Goal: Task Accomplishment & Management: Manage account settings

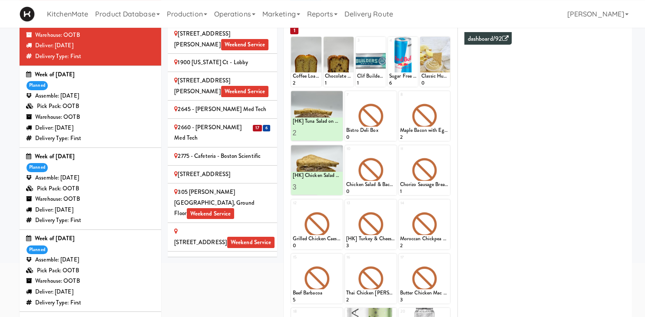
scroll to position [297, 0]
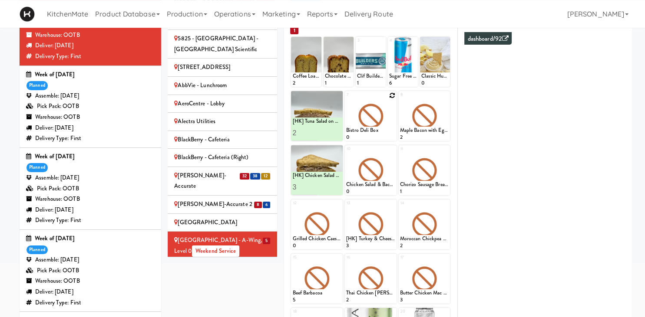
click at [393, 96] on icon at bounding box center [392, 95] width 6 height 6
click at [346, 99] on select "- Empty - Amazing Chocolate Chunk Cookie Bacon & Egg Breakfast Wrap Bistro Deli…" at bounding box center [370, 120] width 49 height 42
type input "3"
click at [378, 134] on button at bounding box center [382, 133] width 11 height 10
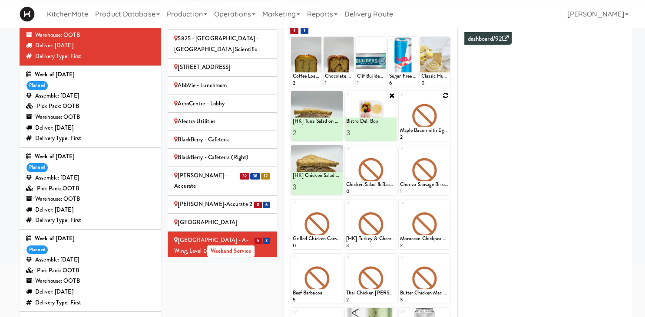
click at [444, 94] on icon at bounding box center [445, 95] width 6 height 6
click at [400, 99] on select "- Empty - Amazing Chocolate Chunk Cookie Bacon & Egg Breakfast Wrap Bistro Deli…" at bounding box center [424, 120] width 49 height 42
type input "4"
click at [434, 133] on button at bounding box center [436, 133] width 11 height 10
click at [390, 171] on div at bounding box center [371, 170] width 52 height 50
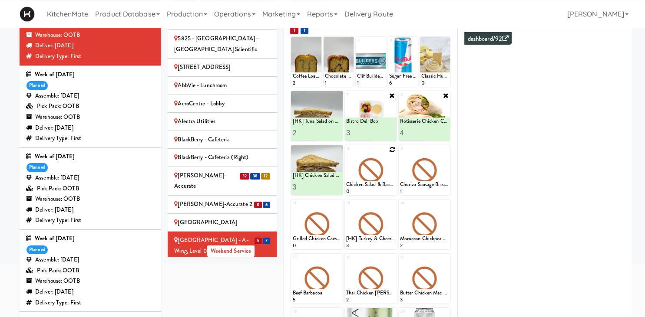
click at [392, 145] on div at bounding box center [371, 170] width 52 height 50
click at [392, 149] on icon at bounding box center [392, 150] width 6 height 6
click at [346, 154] on select "- Empty - Amazing Chocolate Chunk Cookie Bacon & Egg Breakfast Wrap Bistro Deli…" at bounding box center [370, 175] width 49 height 42
type input "2"
click at [378, 188] on button at bounding box center [382, 187] width 11 height 10
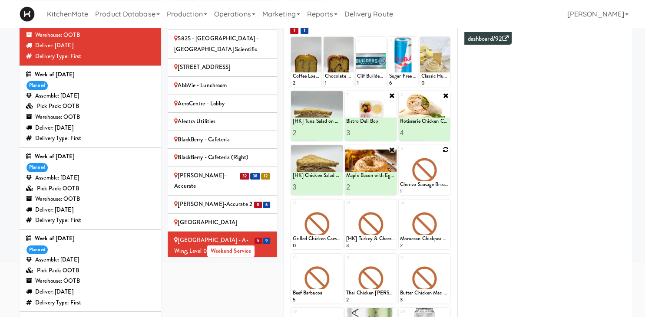
click at [445, 150] on icon at bounding box center [445, 150] width 6 height 6
click at [400, 154] on select "- Empty - Amazing Chocolate Chunk Cookie Bacon & Egg Breakfast Wrap Bistro Deli…" at bounding box center [424, 175] width 49 height 42
type input "2"
click at [439, 187] on button at bounding box center [436, 187] width 11 height 10
click at [315, 43] on icon at bounding box center [317, 41] width 6 height 6
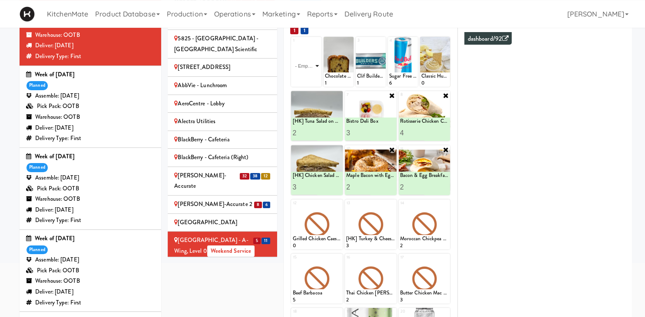
click at [292, 45] on select "- Empty - Amazing Chocolate Chunk Cookie Bacon & Egg Breakfast Wrap Bistro Deli…" at bounding box center [305, 66] width 27 height 42
type input "3"
click at [314, 77] on icon at bounding box center [313, 78] width 4 height 5
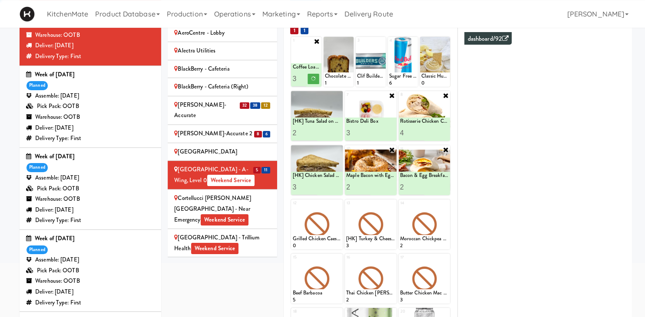
scroll to position [382, 0]
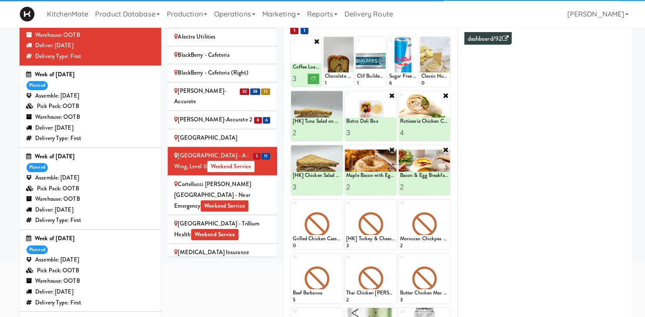
click at [260, 179] on div "Cortellucci Vaughan Hospital - near Emergency Weekend Service" at bounding box center [222, 195] width 96 height 32
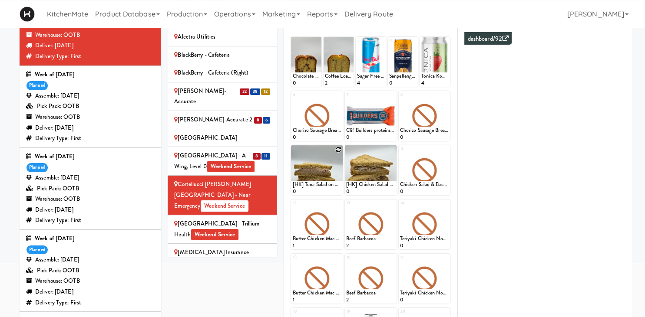
click at [333, 150] on div at bounding box center [317, 170] width 52 height 50
click at [336, 154] on div at bounding box center [317, 170] width 52 height 50
click at [337, 152] on div at bounding box center [317, 170] width 52 height 50
click at [336, 151] on icon at bounding box center [338, 150] width 6 height 6
click at [292, 154] on select "- Empty - Amazing Chocolate Chunk Cookie Bacon & Egg Breakfast Wrap Bistro Deli…" at bounding box center [316, 175] width 49 height 42
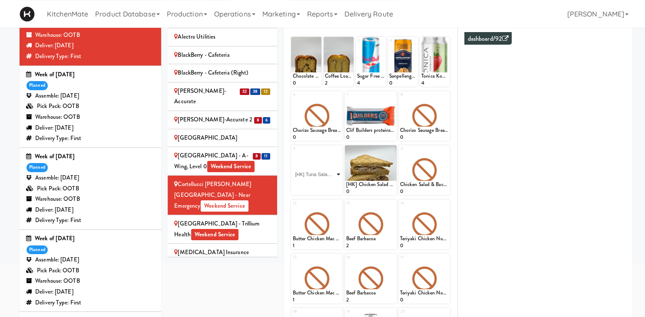
click option "[HK] Tuna Salad on Multigrain" at bounding box center [0, 0] width 0 height 0
type input "3"
click at [330, 187] on icon at bounding box center [329, 187] width 4 height 5
click at [391, 149] on icon at bounding box center [392, 150] width 6 height 6
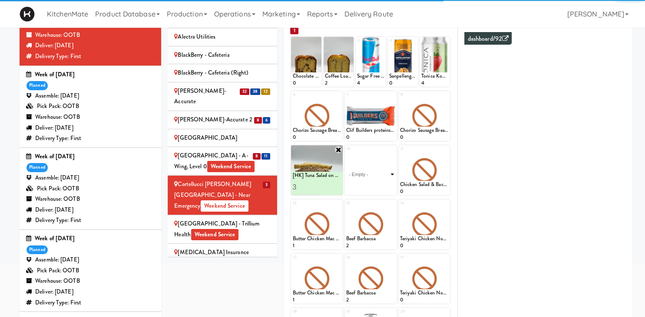
click at [346, 154] on select "- Empty - Amazing Chocolate Chunk Cookie Bacon & Egg Breakfast Wrap Bistro Deli…" at bounding box center [370, 175] width 49 height 42
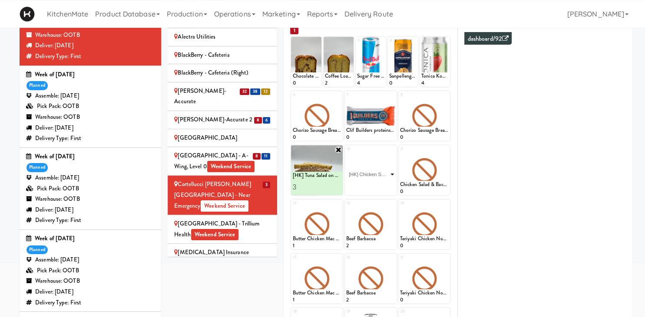
click option "[HK] Chicken Salad on Multigrain" at bounding box center [0, 0] width 0 height 0
type input "3"
click at [384, 181] on div at bounding box center [382, 187] width 24 height 16
click at [384, 185] on icon at bounding box center [382, 187] width 4 height 5
click at [445, 150] on icon at bounding box center [445, 150] width 6 height 6
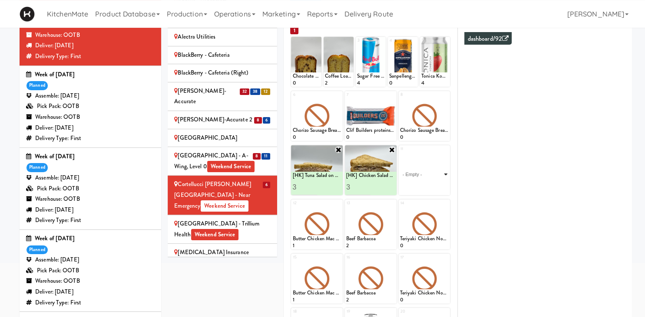
click at [400, 154] on select "- Empty - Amazing Chocolate Chunk Cookie Bacon & Egg Breakfast Wrap Bistro Deli…" at bounding box center [424, 175] width 49 height 42
click option "Bacon & Egg Breakfast Wrap" at bounding box center [0, 0] width 0 height 0
type input "2"
click at [419, 185] on input "2" at bounding box center [412, 187] width 24 height 16
click at [432, 190] on button at bounding box center [436, 187] width 11 height 10
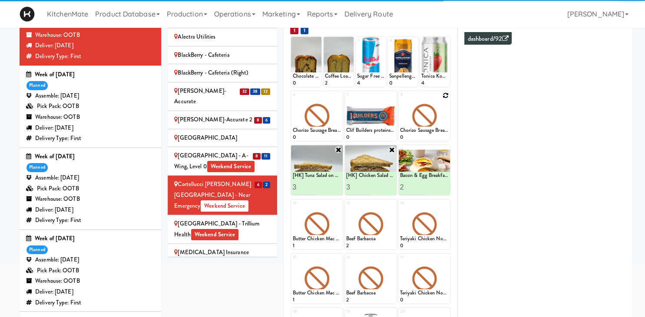
click at [442, 97] on div at bounding box center [424, 116] width 52 height 50
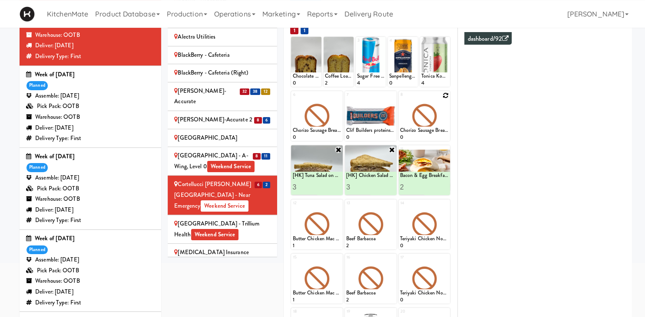
click at [445, 93] on icon at bounding box center [445, 95] width 6 height 6
click at [400, 99] on select "- Empty - Amazing Chocolate Chunk Cookie Bacon & Egg Breakfast Wrap Bistro Deli…" at bounding box center [424, 120] width 49 height 42
click option "Rotisserie Chicken Chipotle Wrap" at bounding box center [0, 0] width 0 height 0
type input "4"
click at [439, 131] on button at bounding box center [436, 133] width 11 height 10
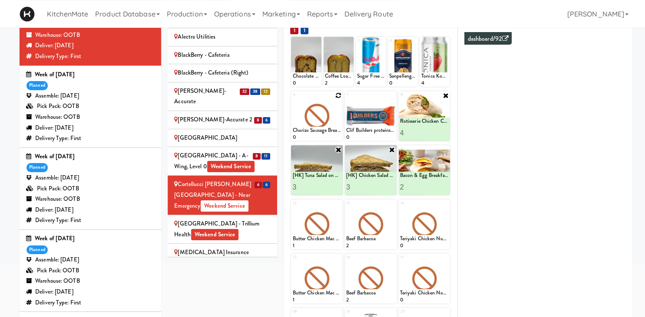
click at [338, 95] on icon at bounding box center [338, 95] width 6 height 6
click at [292, 99] on select "- Empty - Amazing Chocolate Chunk Cookie Bacon & Egg Breakfast Wrap Bistro Deli…" at bounding box center [316, 120] width 49 height 42
type input "2"
click at [330, 131] on icon at bounding box center [329, 133] width 4 height 5
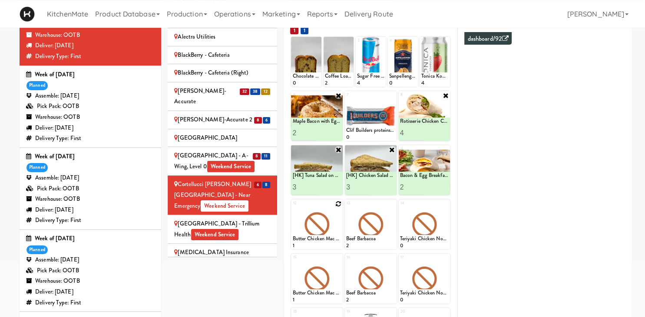
click at [335, 205] on div at bounding box center [317, 225] width 52 height 50
click at [338, 197] on div "1 Chocolate Chip Loaf Cake 0 2 Coffee Loaf Cake 2 3 Sugar Free Red Bull 4 4 San…" at bounding box center [370, 228] width 161 height 384
click at [339, 205] on icon at bounding box center [338, 204] width 6 height 6
click at [292, 208] on select "- Empty - Amazing Chocolate Chunk Cookie Bacon & Egg Breakfast Wrap Bistro Deli…" at bounding box center [316, 229] width 49 height 42
type input "2"
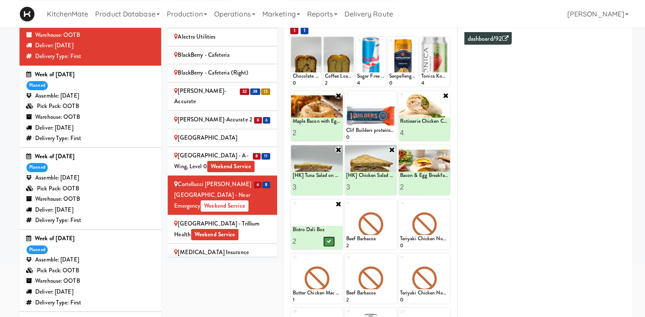
click at [326, 239] on button at bounding box center [328, 242] width 11 height 10
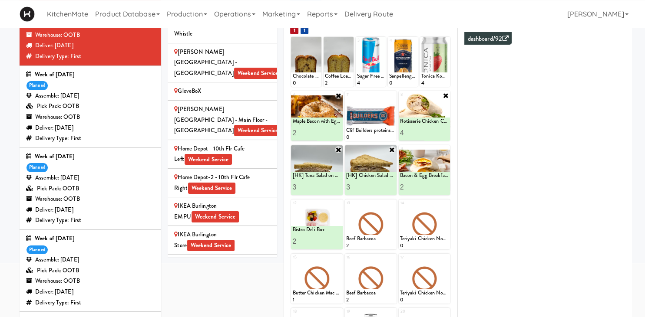
scroll to position [698, 0]
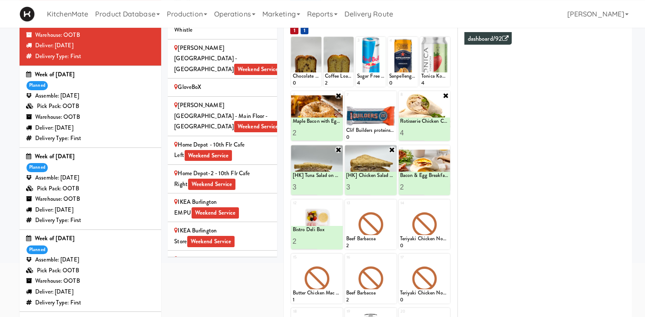
click at [249, 197] on div "IKEA Burlington EMPU Weekend Service" at bounding box center [222, 207] width 96 height 21
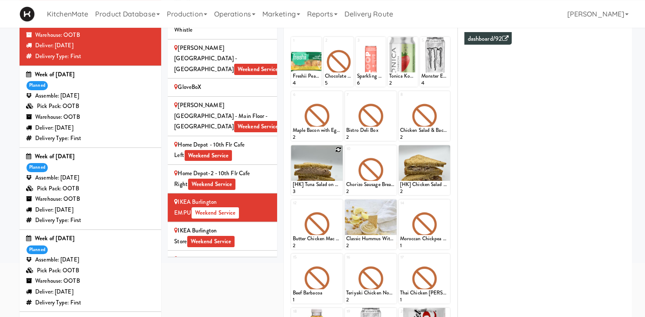
click at [338, 149] on icon at bounding box center [338, 150] width 6 height 6
click at [292, 154] on select "- Empty - Amazing Chocolate Chunk Cookie Bacon & Egg Breakfast Wrap Bistro Deli…" at bounding box center [316, 175] width 49 height 42
type input "3"
click at [331, 184] on button at bounding box center [328, 187] width 11 height 10
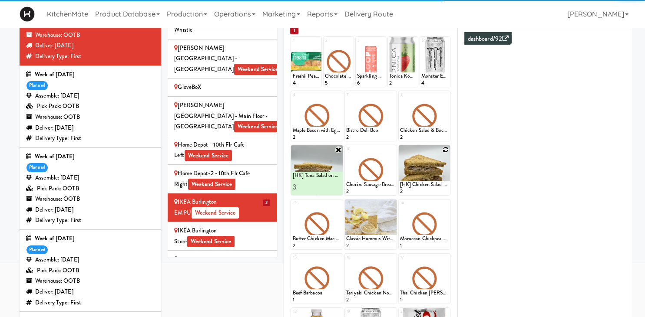
click at [446, 148] on icon at bounding box center [445, 150] width 6 height 6
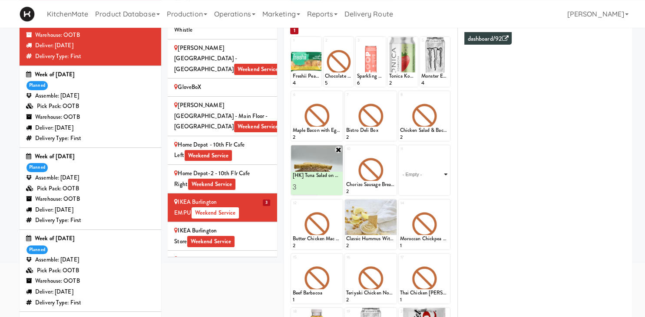
click at [400, 154] on select "- Empty - Amazing Chocolate Chunk Cookie Bacon & Egg Breakfast Wrap Bistro Deli…" at bounding box center [424, 175] width 49 height 42
click option "[HK] Chicken Salad on Multigrain" at bounding box center [0, 0] width 0 height 0
type input "3"
click at [439, 180] on div at bounding box center [436, 187] width 24 height 16
click at [436, 186] on icon at bounding box center [436, 187] width 4 height 5
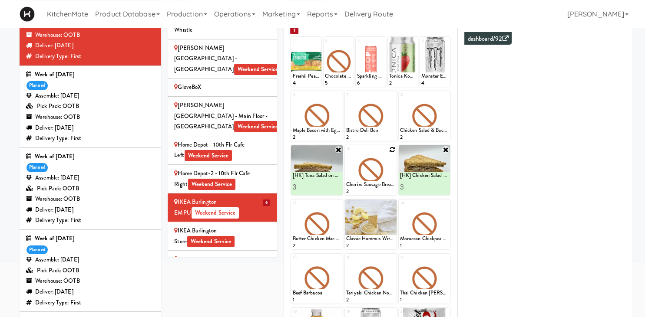
click at [392, 150] on icon at bounding box center [392, 150] width 6 height 6
click at [346, 154] on select "- Empty - Amazing Chocolate Chunk Cookie Bacon & Egg Breakfast Wrap Bistro Deli…" at bounding box center [370, 175] width 49 height 42
type input "2"
click at [380, 188] on button at bounding box center [382, 187] width 11 height 10
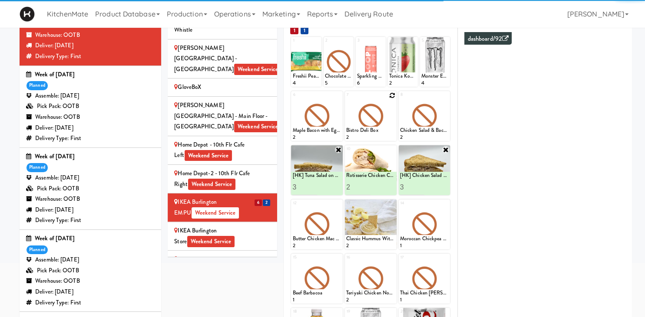
click at [392, 95] on icon at bounding box center [392, 95] width 6 height 6
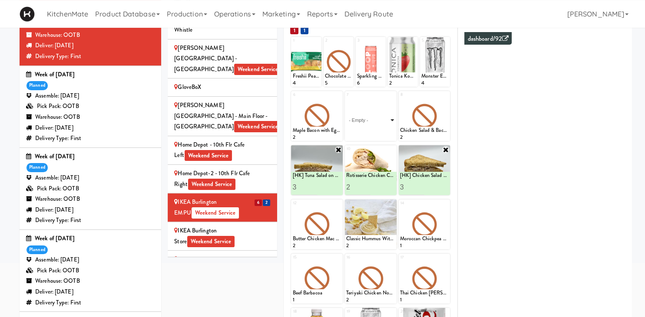
click at [346, 99] on select "- Empty - Amazing Chocolate Chunk Cookie Bacon & Egg Breakfast Wrap Bistro Deli…" at bounding box center [370, 120] width 49 height 42
type input "2"
click at [387, 137] on button at bounding box center [382, 133] width 11 height 10
click at [337, 97] on icon at bounding box center [338, 95] width 6 height 6
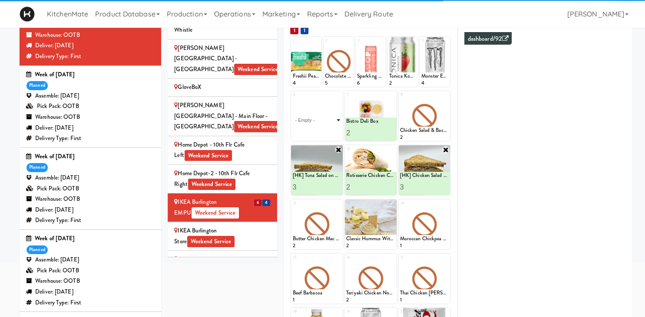
click at [292, 99] on select "- Empty - Amazing Chocolate Chunk Cookie Bacon & Egg Breakfast Wrap Bistro Deli…" at bounding box center [316, 120] width 49 height 42
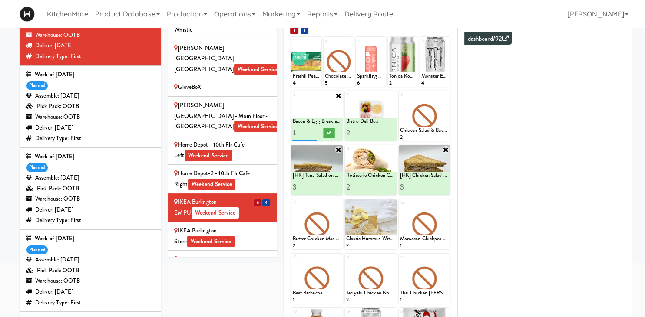
type input "2"
click at [329, 132] on icon at bounding box center [329, 133] width 4 height 5
click at [444, 98] on icon at bounding box center [445, 95] width 6 height 6
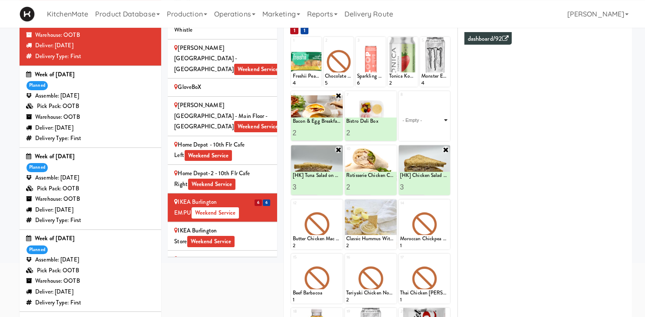
click at [400, 99] on select "- Empty - Amazing Chocolate Chunk Cookie Bacon & Egg Breakfast Wrap Bistro Deli…" at bounding box center [424, 120] width 49 height 42
type input "2"
click at [434, 133] on icon at bounding box center [436, 133] width 4 height 5
click at [266, 226] on div "IKEA Burlington Store Weekend Service" at bounding box center [222, 236] width 96 height 21
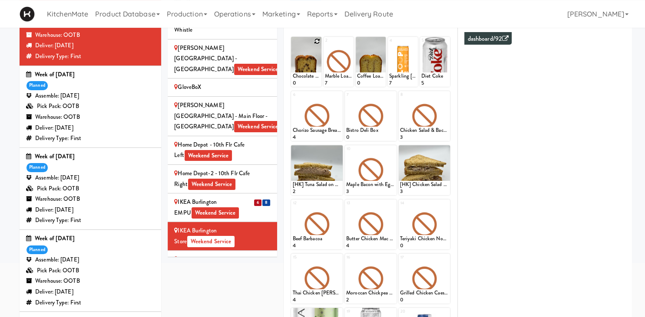
click at [316, 40] on icon at bounding box center [317, 41] width 6 height 6
click at [292, 45] on select "- Empty - Amazing Chocolate Chunk Cookie Bacon & Egg Breakfast Wrap Bistro Deli…" at bounding box center [305, 66] width 27 height 42
type input "10"
click at [316, 77] on button at bounding box center [312, 79] width 11 height 10
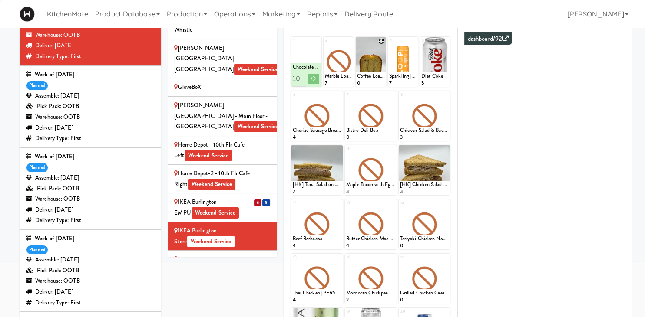
click at [384, 40] on icon at bounding box center [381, 41] width 6 height 6
click at [357, 45] on select "- Empty - Amazing Chocolate Chunk Cookie Bacon & Egg Breakfast Wrap Bistro Deli…" at bounding box center [370, 66] width 27 height 42
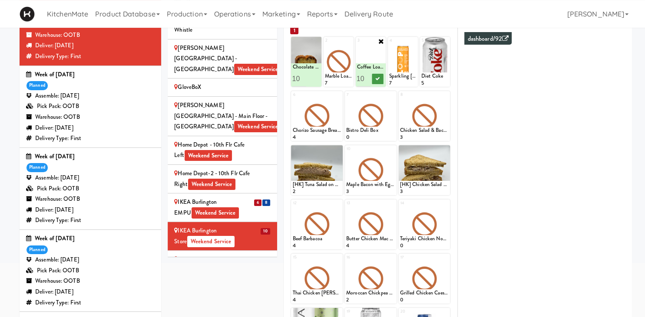
type input "10"
click at [374, 81] on button at bounding box center [377, 79] width 11 height 10
click at [389, 147] on div at bounding box center [371, 170] width 52 height 50
click at [389, 148] on icon at bounding box center [392, 150] width 6 height 6
click at [346, 154] on select "- Empty - Amazing Chocolate Chunk Cookie Bacon & Egg Breakfast Wrap Bistro Deli…" at bounding box center [370, 175] width 49 height 42
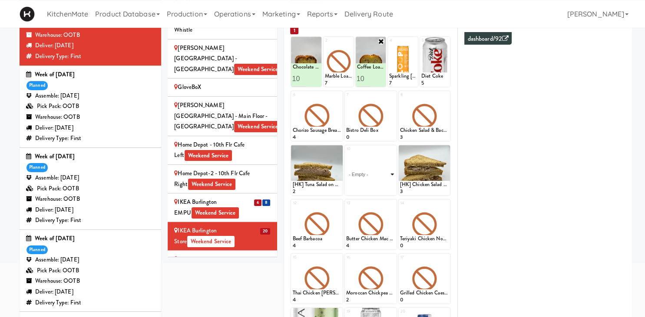
click at [346, 154] on select "- Empty - Amazing Chocolate Chunk Cookie Bacon & Egg Breakfast Wrap Bistro Deli…" at bounding box center [370, 175] width 49 height 42
click option "Maple Bacon with Egg & Cheddar on Sesame Seed Bagel" at bounding box center [0, 0] width 0 height 0
type input "5"
click at [381, 190] on button at bounding box center [382, 187] width 11 height 10
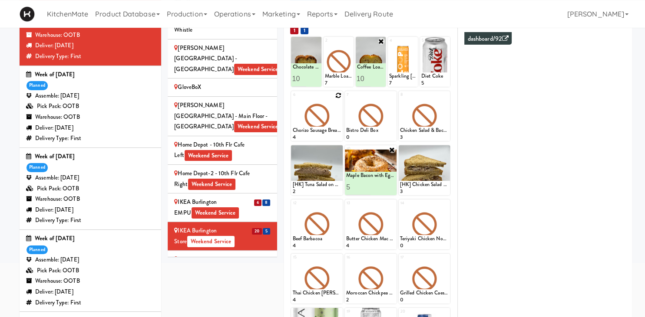
click at [339, 94] on icon at bounding box center [338, 95] width 6 height 6
click at [292, 99] on select "- Empty - Amazing Chocolate Chunk Cookie Bacon & Egg Breakfast Wrap Bistro Deli…" at bounding box center [316, 120] width 49 height 42
click option "[HK] Chicken Salad on Multigrain" at bounding box center [0, 0] width 0 height 0
click at [336, 95] on icon at bounding box center [338, 95] width 7 height 7
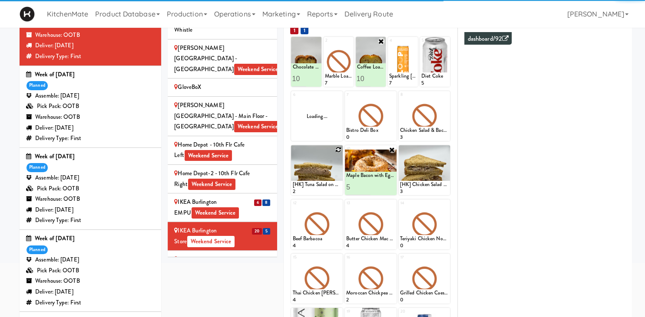
click at [340, 150] on icon at bounding box center [338, 150] width 6 height 6
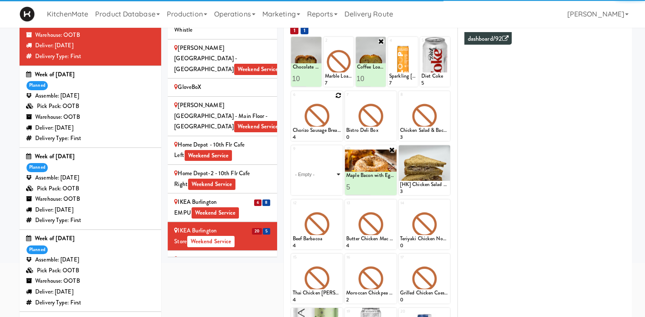
click at [292, 154] on select "- Empty - Amazing Chocolate Chunk Cookie Bacon & Egg Breakfast Wrap Bistro Deli…" at bounding box center [316, 175] width 49 height 42
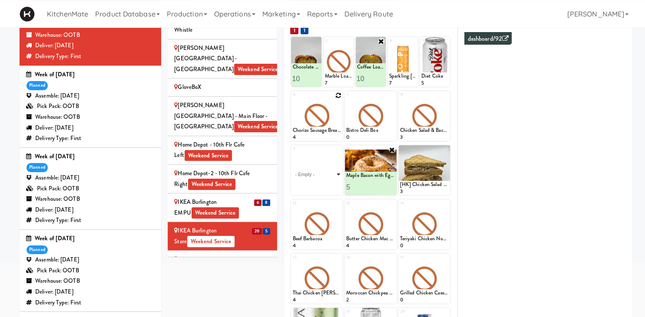
click at [292, 154] on select "- Empty - Amazing Chocolate Chunk Cookie Bacon & Egg Breakfast Wrap Bistro Deli…" at bounding box center [316, 175] width 49 height 42
click option "[HK] Tuna Salad on Multigrain" at bounding box center [0, 0] width 0 height 0
type input "8"
click at [329, 182] on button at bounding box center [328, 187] width 11 height 10
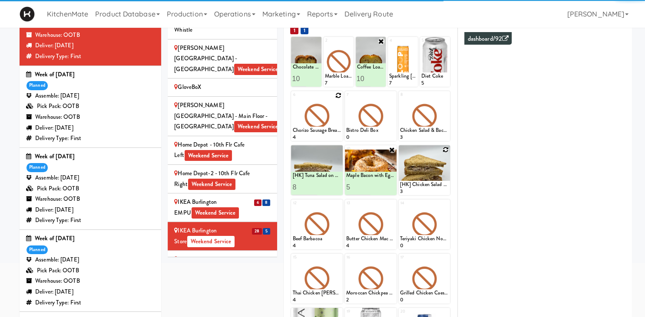
click at [443, 153] on div at bounding box center [424, 170] width 52 height 50
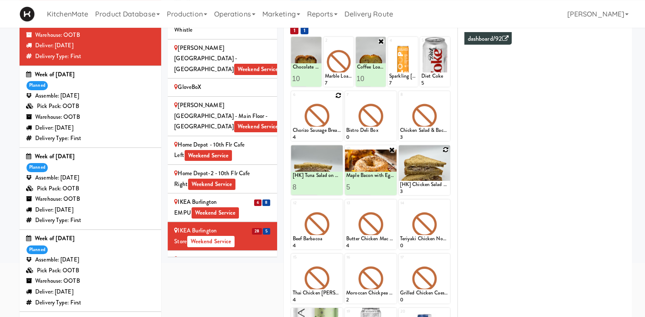
click at [447, 152] on icon at bounding box center [445, 150] width 6 height 6
click at [400, 154] on select "- Empty - Amazing Chocolate Chunk Cookie Bacon & Egg Breakfast Wrap Bistro Deli…" at bounding box center [424, 175] width 49 height 42
click option "[HK] Chicken Salad on Multigrain" at bounding box center [0, 0] width 0 height 0
type input "8"
click at [435, 185] on icon at bounding box center [436, 187] width 4 height 5
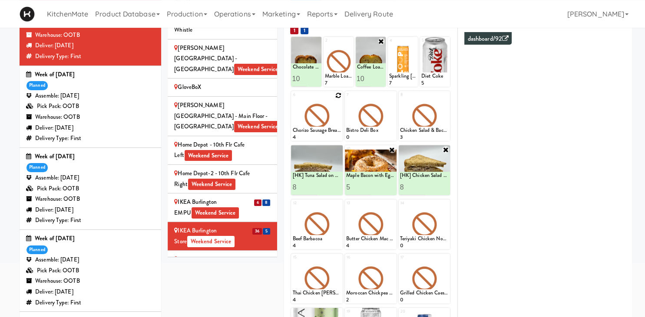
click at [338, 96] on icon at bounding box center [338, 95] width 6 height 6
click at [338, 96] on div "6 - Empty - Amazing Chocolate Chunk Cookie Bacon & Egg Breakfast Wrap Bistro De…" at bounding box center [317, 116] width 52 height 50
click at [292, 99] on select "- Empty - Amazing Chocolate Chunk Cookie Bacon & Egg Breakfast Wrap Bistro Deli…" at bounding box center [316, 120] width 49 height 42
type input "5"
click at [329, 134] on icon at bounding box center [329, 133] width 4 height 5
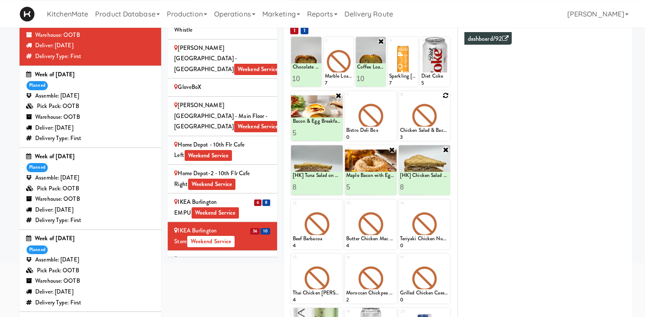
click at [445, 95] on icon at bounding box center [445, 95] width 6 height 6
click at [400, 99] on select "- Empty - Amazing Chocolate Chunk Cookie Bacon & Egg Breakfast Wrap Bistro Deli…" at bounding box center [424, 120] width 49 height 42
type input "12"
click at [435, 131] on icon at bounding box center [436, 133] width 4 height 5
click at [390, 96] on icon at bounding box center [392, 95] width 6 height 6
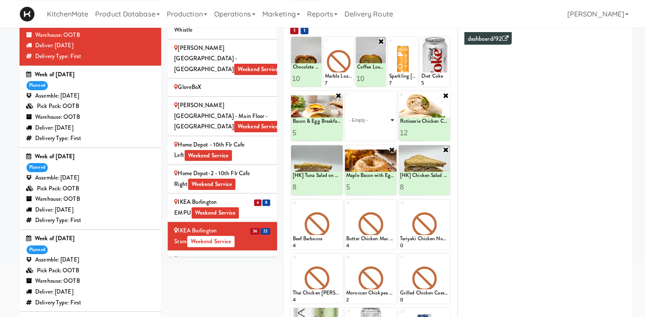
click at [346, 99] on select "- Empty - Amazing Chocolate Chunk Cookie Bacon & Egg Breakfast Wrap Bistro Deli…" at bounding box center [370, 120] width 49 height 42
type input "2"
click at [390, 134] on div at bounding box center [382, 133] width 24 height 16
click at [388, 133] on button at bounding box center [382, 133] width 11 height 10
click at [240, 251] on li "IKEA CDC Mississauga Weekend Service" at bounding box center [222, 265] width 109 height 29
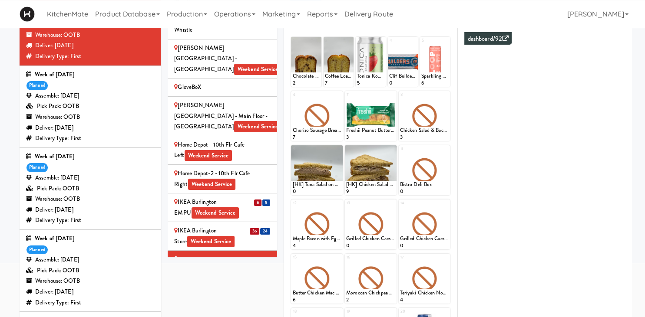
click at [248, 226] on div "IKEA Burlington Store Weekend Service" at bounding box center [222, 236] width 96 height 21
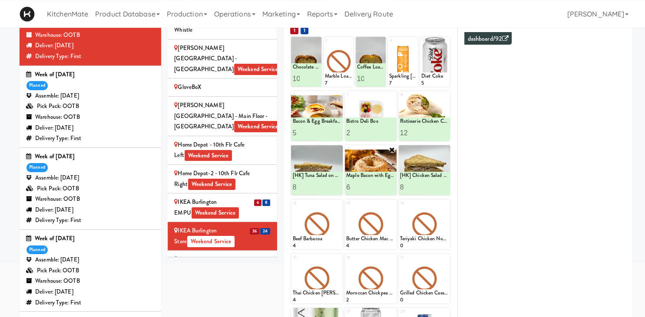
type input "6"
click at [364, 185] on input "6" at bounding box center [358, 187] width 24 height 16
click at [376, 187] on div at bounding box center [382, 187] width 24 height 16
click at [380, 190] on div "10 Maple Bacon with Egg & Cheddar on Sesame Seed Bagel 3 Maple Bacon with Egg &…" at bounding box center [371, 170] width 52 height 50
click at [382, 186] on icon at bounding box center [382, 187] width 4 height 5
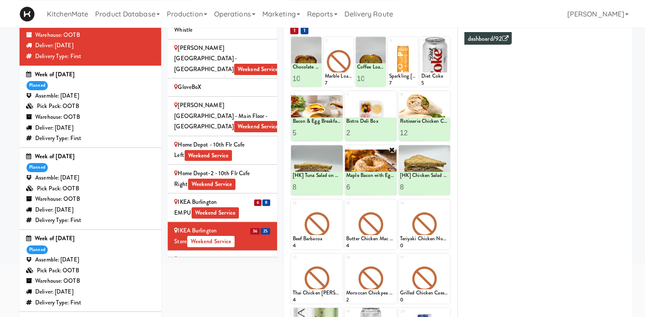
click at [235, 254] on div "IKEA CDC Mississauga Weekend Service" at bounding box center [222, 264] width 96 height 21
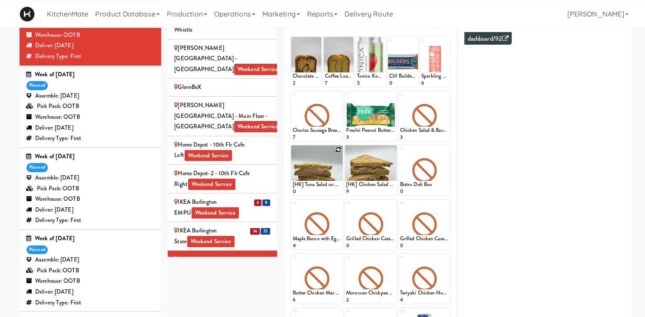
click at [340, 148] on icon at bounding box center [338, 150] width 6 height 6
click at [292, 154] on select "- Empty - Amazing Chocolate Chunk Cookie Bacon & Egg Breakfast Wrap Bistro Deli…" at bounding box center [316, 175] width 49 height 42
click option "[HK] Tuna Salad on Multigrain" at bounding box center [0, 0] width 0 height 0
type input "10"
click at [331, 183] on button at bounding box center [328, 187] width 11 height 10
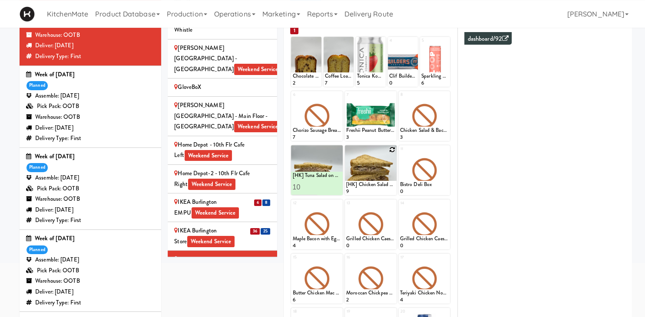
click at [392, 150] on icon at bounding box center [392, 150] width 6 height 6
click at [346, 154] on select "- Empty - Amazing Chocolate Chunk Cookie Bacon & Egg Breakfast Wrap Bistro Deli…" at bounding box center [370, 175] width 49 height 42
click at [371, 173] on select "- Empty - Amazing Chocolate Chunk Cookie Bacon & Egg Breakfast Wrap Bistro Deli…" at bounding box center [370, 175] width 49 height 42
click at [346, 154] on select "- Empty - Amazing Chocolate Chunk Cookie Bacon & Egg Breakfast Wrap Bistro Deli…" at bounding box center [370, 175] width 49 height 42
click option "Maple Bacon with Egg & Cheddar on Sesame Seed Bagel" at bounding box center [0, 0] width 0 height 0
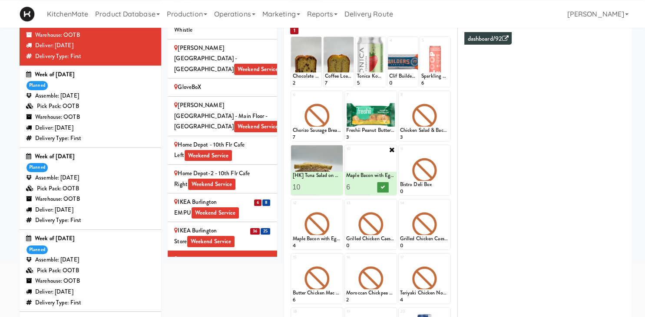
type input "6"
click at [382, 190] on button at bounding box center [382, 187] width 11 height 10
click at [444, 99] on div at bounding box center [424, 116] width 52 height 50
click at [439, 116] on div at bounding box center [424, 116] width 52 height 50
click at [447, 96] on icon at bounding box center [445, 95] width 6 height 6
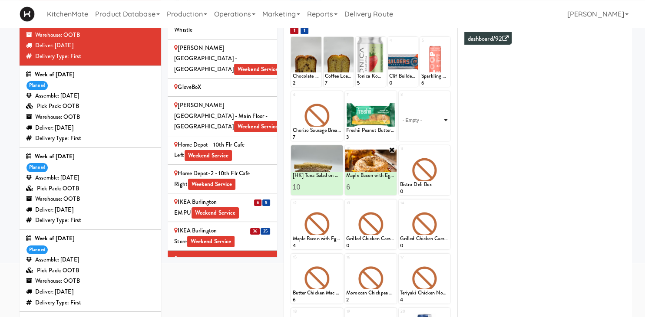
click at [400, 99] on select "- Empty - Amazing Chocolate Chunk Cookie Bacon & Egg Breakfast Wrap Bistro Deli…" at bounding box center [424, 120] width 49 height 42
type input "6"
click at [435, 133] on icon at bounding box center [436, 133] width 4 height 5
click at [449, 151] on div at bounding box center [424, 170] width 52 height 50
click at [448, 151] on icon at bounding box center [445, 150] width 6 height 6
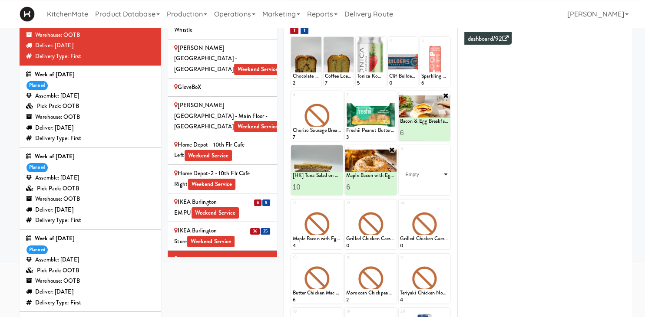
click at [400, 154] on select "- Empty - Amazing Chocolate Chunk Cookie Bacon & Egg Breakfast Wrap Bistro Deli…" at bounding box center [424, 175] width 49 height 42
type input "2"
click at [434, 183] on button at bounding box center [436, 187] width 11 height 10
click at [336, 93] on icon at bounding box center [338, 95] width 6 height 6
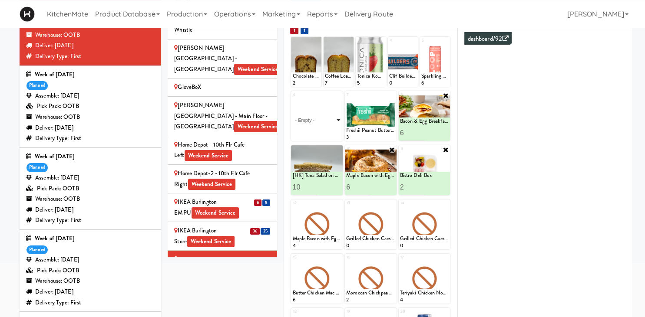
click at [292, 99] on select "- Empty - Amazing Chocolate Chunk Cookie Bacon & Egg Breakfast Wrap Bistro Deli…" at bounding box center [316, 120] width 49 height 42
type input "6"
type input "12"
click at [326, 132] on button at bounding box center [328, 133] width 11 height 10
type input "7"
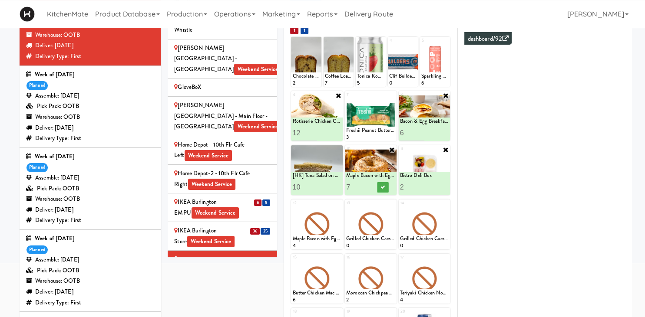
click at [369, 183] on input "7" at bounding box center [358, 187] width 24 height 16
click at [385, 187] on button at bounding box center [382, 187] width 11 height 10
click at [315, 132] on input "13" at bounding box center [304, 133] width 24 height 16
type input "14"
click at [315, 132] on input "14" at bounding box center [304, 133] width 24 height 16
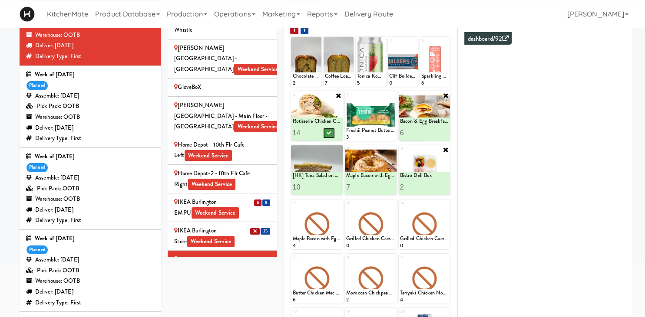
click at [324, 133] on button at bounding box center [328, 133] width 11 height 10
click at [210, 283] on div "IKEA Etobicoke Weekend Service" at bounding box center [222, 288] width 96 height 11
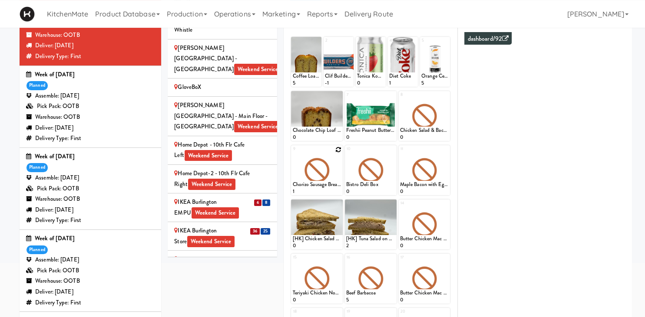
click at [336, 154] on div at bounding box center [317, 170] width 52 height 50
click at [336, 151] on icon at bounding box center [338, 150] width 6 height 6
click at [292, 154] on select "- Empty - Amazing Chocolate Chunk Cookie Bacon & Egg Breakfast Wrap Bistro Deli…" at bounding box center [316, 175] width 49 height 42
click option "Bacon & Egg Breakfast Wrap" at bounding box center [0, 0] width 0 height 0
type input "14"
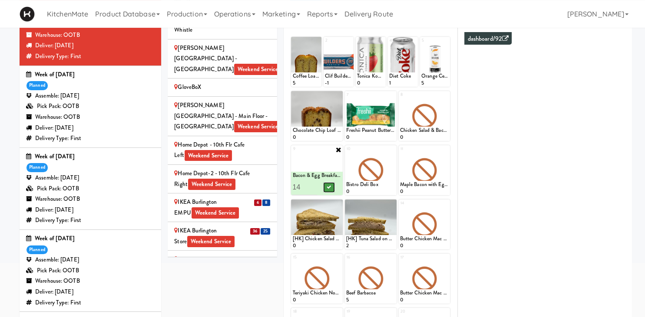
click at [331, 188] on icon at bounding box center [329, 187] width 4 height 5
click at [393, 149] on icon at bounding box center [392, 150] width 6 height 6
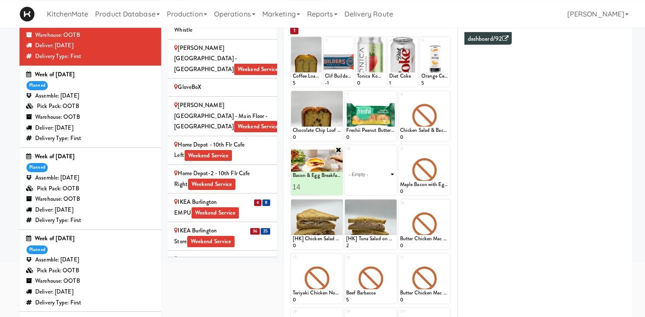
click at [346, 154] on select "- Empty - Amazing Chocolate Chunk Cookie Bacon & Egg Breakfast Wrap Bistro Deli…" at bounding box center [370, 175] width 49 height 42
type input "8"
click at [380, 184] on button at bounding box center [382, 187] width 11 height 10
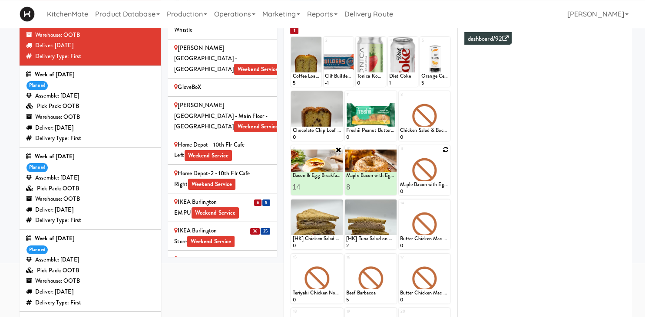
click at [443, 151] on icon at bounding box center [445, 150] width 6 height 6
click at [400, 154] on select "- Empty - Amazing Chocolate Chunk Cookie Bacon & Egg Breakfast Wrap Bistro Deli…" at bounding box center [424, 175] width 49 height 42
type input "12"
click at [433, 183] on button at bounding box center [436, 187] width 11 height 10
click at [445, 95] on icon at bounding box center [445, 95] width 6 height 6
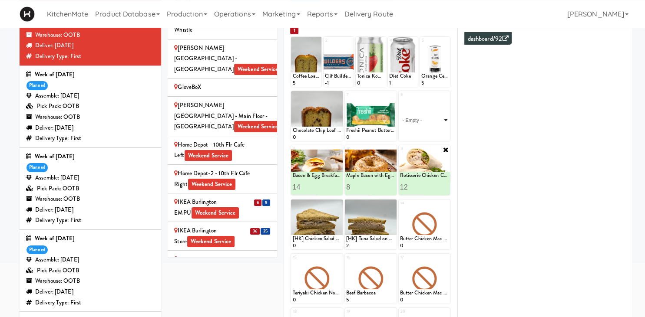
click at [400, 99] on select "- Empty - Amazing Chocolate Chunk Cookie Bacon & Egg Breakfast Wrap Bistro Deli…" at bounding box center [424, 120] width 49 height 42
type input "10"
click at [446, 96] on icon at bounding box center [445, 95] width 7 height 7
click at [337, 202] on icon at bounding box center [338, 204] width 6 height 6
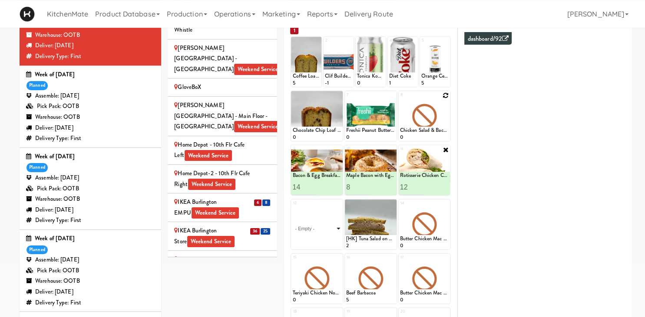
click at [292, 208] on select "- Empty - Amazing Chocolate Chunk Cookie Bacon & Egg Breakfast Wrap Bistro Deli…" at bounding box center [316, 229] width 49 height 42
type input "10"
click at [328, 242] on icon at bounding box center [329, 241] width 4 height 5
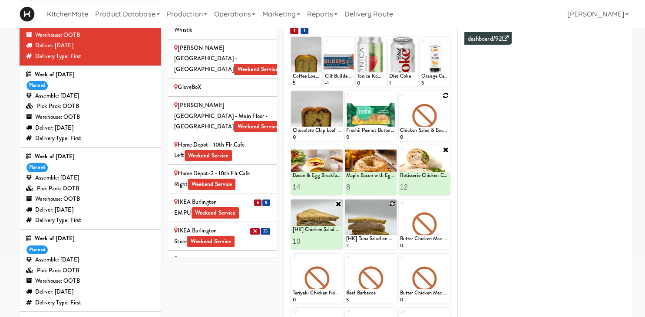
click at [392, 204] on icon at bounding box center [392, 204] width 6 height 6
click at [346, 208] on select "- Empty - Amazing Chocolate Chunk Cookie Bacon & Egg Breakfast Wrap Bistro Deli…" at bounding box center [370, 229] width 49 height 42
click at [385, 231] on select "- Empty - Amazing Chocolate Chunk Cookie Bacon & Egg Breakfast Wrap Bistro Deli…" at bounding box center [370, 229] width 49 height 42
click at [346, 208] on select "- Empty - Amazing Chocolate Chunk Cookie Bacon & Egg Breakfast Wrap Bistro Deli…" at bounding box center [370, 229] width 49 height 42
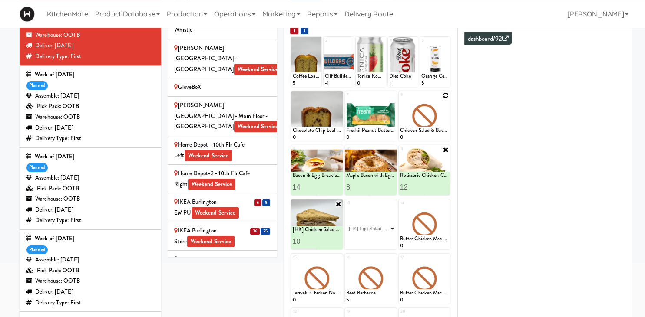
click option "[HK] Egg Salad on Multigrain" at bounding box center [0, 0] width 0 height 0
type input "10"
click at [389, 240] on div at bounding box center [382, 242] width 24 height 16
click at [384, 239] on icon at bounding box center [382, 241] width 4 height 5
click at [444, 97] on icon at bounding box center [445, 95] width 6 height 6
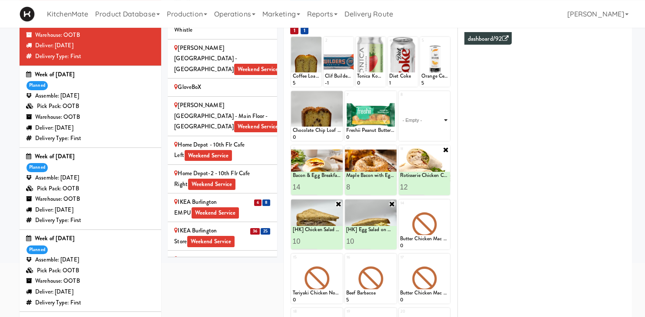
click at [400, 99] on select "- Empty - Amazing Chocolate Chunk Cookie Bacon & Egg Breakfast Wrap Bistro Deli…" at bounding box center [424, 120] width 49 height 42
type input "2"
click at [433, 136] on button at bounding box center [436, 133] width 11 height 10
click at [338, 95] on icon at bounding box center [338, 95] width 6 height 6
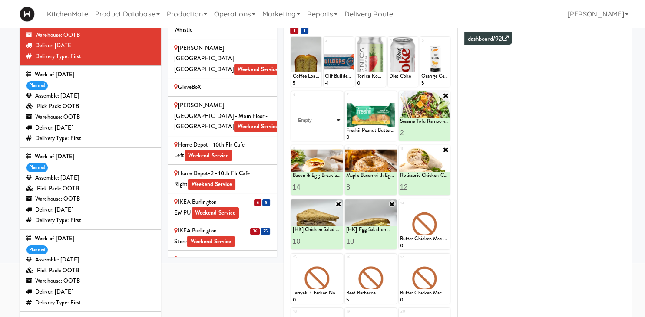
click at [292, 99] on select "- Empty - Amazing Chocolate Chunk Cookie Bacon & Egg Breakfast Wrap Bistro Deli…" at bounding box center [316, 120] width 49 height 42
type input "10"
click at [327, 133] on icon at bounding box center [329, 133] width 4 height 5
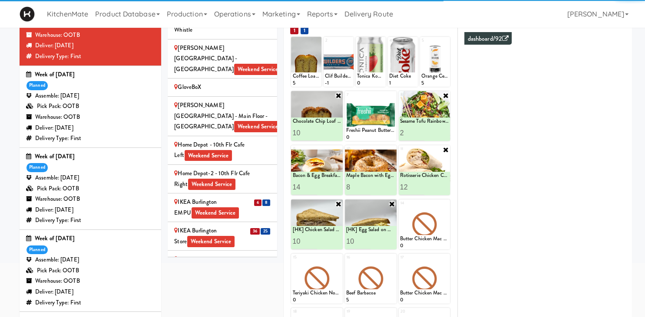
scroll to position [790, 0]
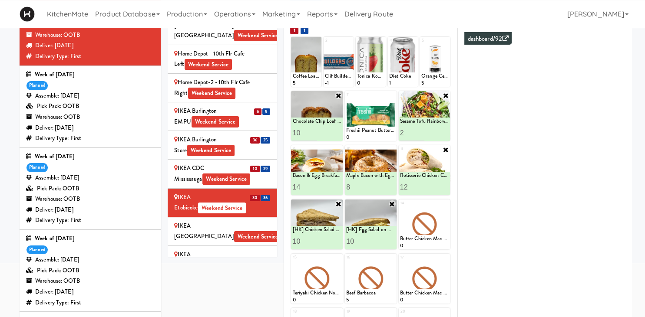
click at [244, 221] on div "IKEA North York Store Weekend Service" at bounding box center [222, 231] width 96 height 21
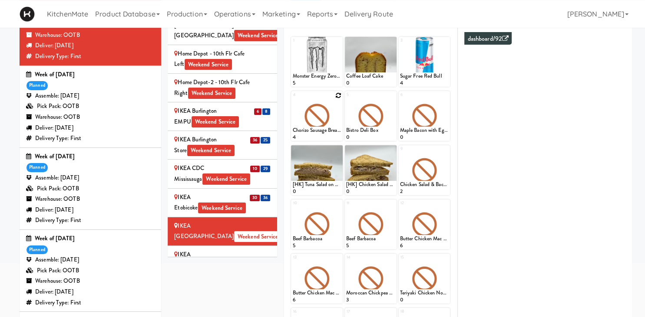
click at [337, 98] on div at bounding box center [317, 116] width 52 height 50
click at [338, 90] on div "1 Monster Energy Zero Ultra 5 2 Coffee Loaf Cake 0 3 Sugar Free Red Bull 4 4 Ch…" at bounding box center [370, 228] width 161 height 384
click at [338, 96] on icon at bounding box center [338, 95] width 6 height 6
click at [292, 99] on select "- Empty - Amazing Chocolate Chunk Cookie Bacon & Egg Breakfast Wrap Bistro Deli…" at bounding box center [316, 120] width 49 height 42
type input "12"
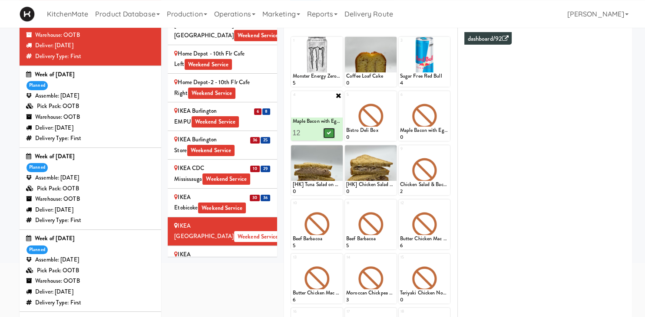
click at [329, 132] on icon at bounding box center [329, 133] width 4 height 5
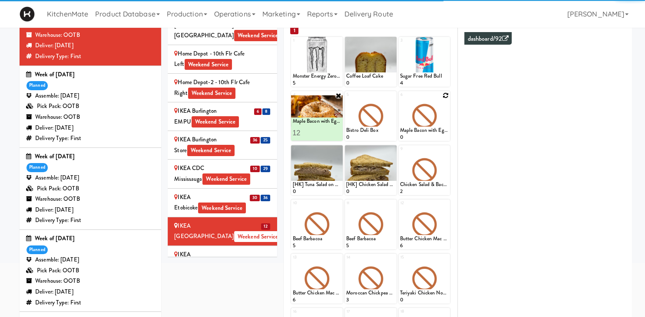
click at [444, 93] on icon at bounding box center [445, 95] width 6 height 6
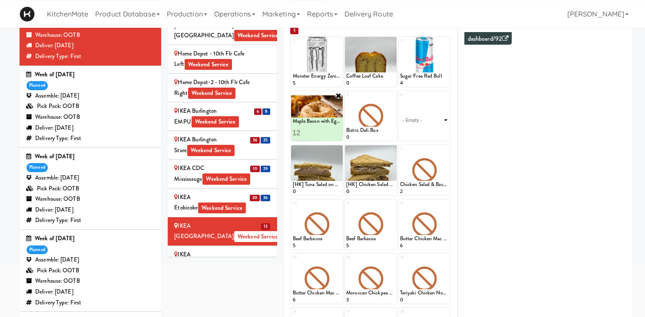
click at [400, 99] on select "- Empty - Amazing Chocolate Chunk Cookie Bacon & Egg Breakfast Wrap Bistro Deli…" at bounding box center [424, 120] width 49 height 42
type input "12"
click at [436, 136] on button at bounding box center [436, 133] width 11 height 10
click at [391, 95] on icon at bounding box center [392, 95] width 6 height 6
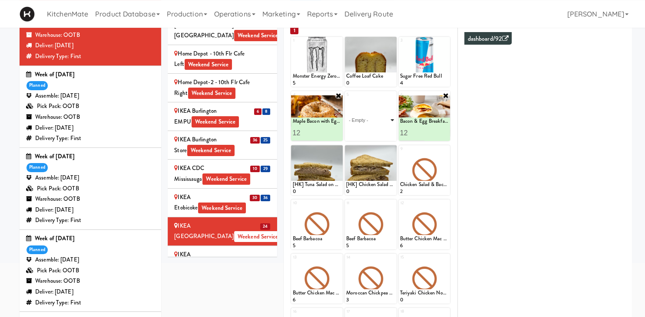
click at [346, 99] on select "- Empty - Amazing Chocolate Chunk Cookie Bacon & Egg Breakfast Wrap Bistro Deli…" at bounding box center [370, 120] width 49 height 42
type input "5"
type input "4"
click at [383, 136] on button at bounding box center [382, 133] width 11 height 10
click at [336, 147] on icon at bounding box center [338, 150] width 6 height 6
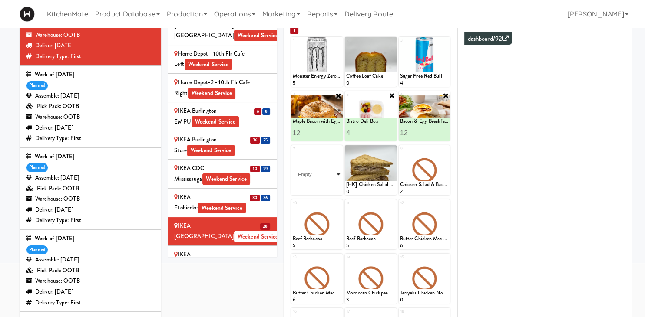
click at [292, 154] on select "- Empty - Amazing Chocolate Chunk Cookie Bacon & Egg Breakfast Wrap Bistro Deli…" at bounding box center [316, 175] width 49 height 42
type input "10"
click at [331, 190] on button at bounding box center [328, 187] width 11 height 10
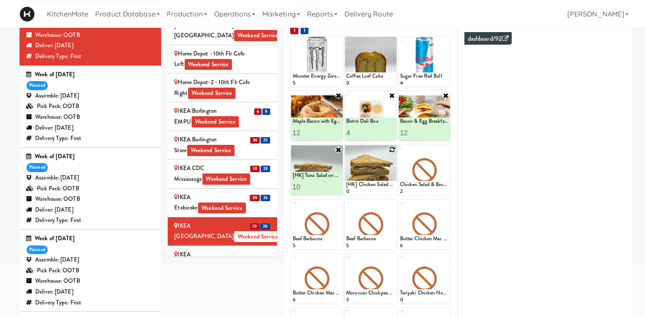
click at [393, 148] on icon at bounding box center [392, 150] width 6 height 6
click at [346, 154] on select "- Empty - Amazing Chocolate Chunk Cookie Bacon & Egg Breakfast Wrap Bistro Deli…" at bounding box center [370, 175] width 49 height 42
type input "10"
click at [384, 187] on icon at bounding box center [382, 187] width 4 height 5
click at [448, 151] on icon at bounding box center [445, 150] width 6 height 6
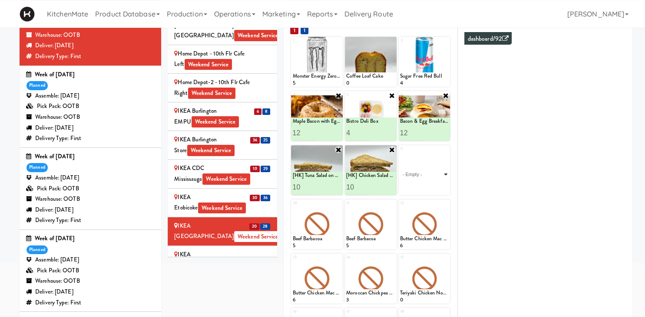
click at [400, 154] on select "- Empty - Amazing Chocolate Chunk Cookie Bacon & Egg Breakfast Wrap Bistro Deli…" at bounding box center [424, 175] width 49 height 42
type input "2"
click at [421, 186] on input "2" at bounding box center [412, 187] width 24 height 16
click at [435, 190] on button at bounding box center [436, 187] width 11 height 10
click at [448, 148] on icon at bounding box center [445, 149] width 7 height 7
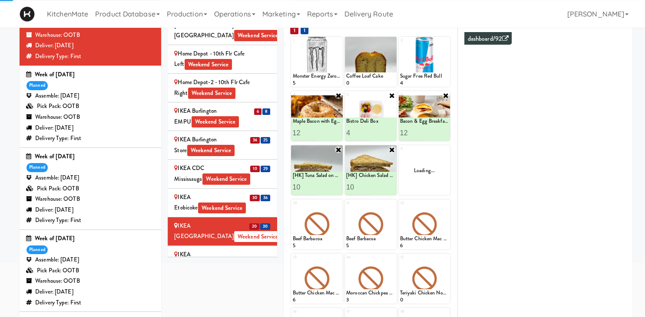
click at [441, 159] on div "Loading..." at bounding box center [424, 170] width 52 height 50
click at [445, 150] on icon at bounding box center [445, 150] width 6 height 6
click at [400, 154] on select "- Empty - Amazing Chocolate Chunk Cookie Bacon & Egg Breakfast Wrap Bistro Deli…" at bounding box center [424, 175] width 49 height 42
click option "Freshii Peanut Butter Energii Bites" at bounding box center [0, 0] width 0 height 0
click at [439, 169] on select "- Empty - Amazing Chocolate Chunk Cookie Bacon & Egg Breakfast Wrap Bistro Deli…" at bounding box center [424, 175] width 49 height 42
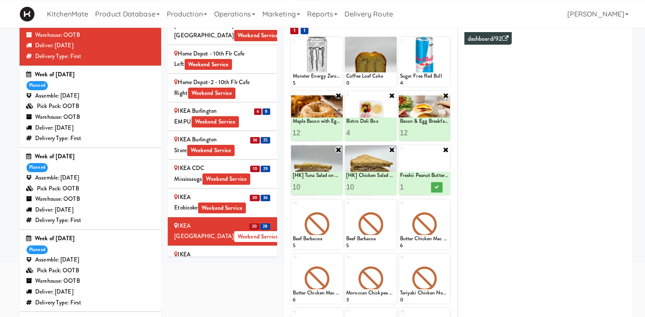
click at [445, 148] on icon at bounding box center [445, 149] width 7 height 7
click at [447, 151] on icon at bounding box center [445, 150] width 6 height 6
click at [400, 154] on select "- Empty - Amazing Chocolate Chunk Cookie Bacon & Egg Breakfast Wrap Bistro Deli…" at bounding box center [424, 175] width 49 height 42
type input "14"
click at [432, 186] on button at bounding box center [436, 187] width 11 height 10
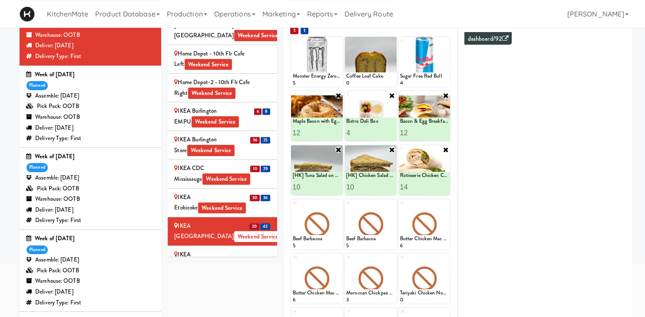
click at [260, 250] on div "IKEA Scarborough Town Center Weekend Service" at bounding box center [222, 260] width 96 height 21
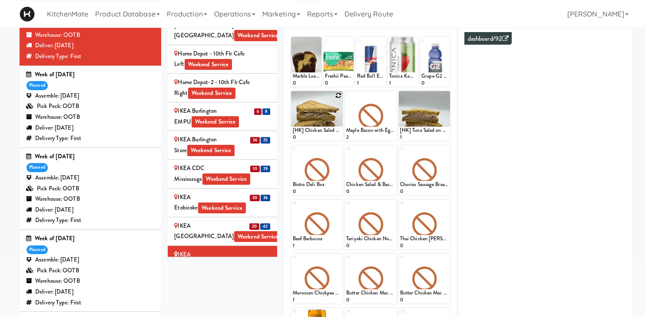
click at [340, 96] on icon at bounding box center [338, 95] width 6 height 6
click at [292, 99] on select "- Empty - Amazing Chocolate Chunk Cookie Bacon & Egg Breakfast Wrap Bistro Deli…" at bounding box center [316, 120] width 49 height 42
type input "1"
type input "4"
click at [327, 129] on button at bounding box center [328, 133] width 11 height 10
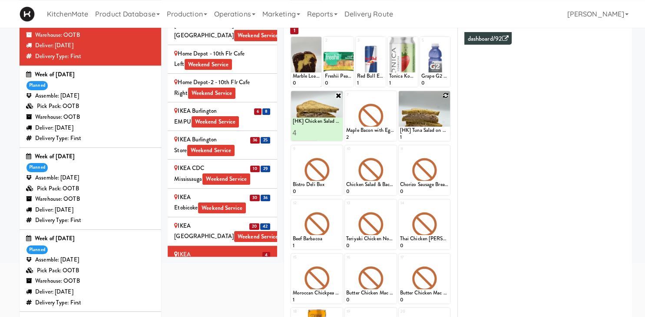
click at [445, 95] on icon at bounding box center [445, 95] width 6 height 6
click at [400, 99] on select "- Empty - Amazing Chocolate Chunk Cookie Bacon & Egg Breakfast Wrap Bistro Deli…" at bounding box center [424, 120] width 49 height 42
click at [444, 95] on icon at bounding box center [445, 95] width 7 height 7
click at [445, 109] on div "Loading..." at bounding box center [424, 116] width 52 height 50
click at [449, 93] on div "Loading..." at bounding box center [424, 116] width 52 height 50
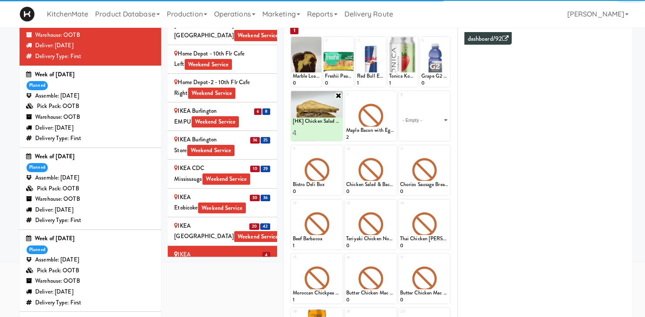
click at [448, 96] on div "8 - Empty - Amazing Chocolate Chunk Cookie Bacon & Egg Breakfast Wrap Bistro De…" at bounding box center [424, 116] width 52 height 50
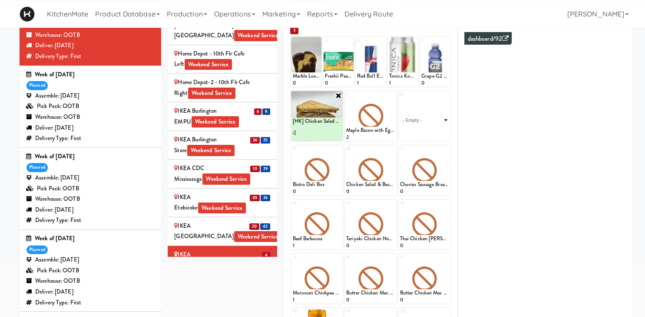
click at [400, 99] on select "- Empty - Amazing Chocolate Chunk Cookie Bacon & Egg Breakfast Wrap Bistro Deli…" at bounding box center [424, 120] width 49 height 42
click option "[HK] Tuna Salad on Multigrain" at bounding box center [0, 0] width 0 height 0
type input "4"
click at [437, 132] on icon at bounding box center [436, 133] width 4 height 5
click at [397, 94] on div "6 [HK] Chicken Salad on Multigrain 0 [HK] Chicken Salad on Multigrain 4 7 Maple…" at bounding box center [370, 116] width 159 height 50
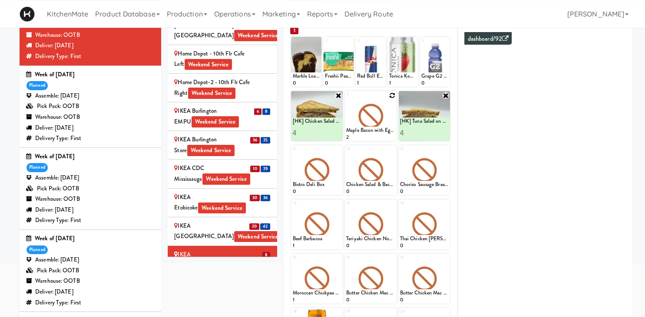
click at [393, 95] on icon at bounding box center [392, 95] width 6 height 6
click at [346, 99] on select "- Empty - Amazing Chocolate Chunk Cookie Bacon & Egg Breakfast Wrap Bistro Deli…" at bounding box center [370, 120] width 49 height 42
click option "Bacon & Egg Breakfast Wrap" at bounding box center [0, 0] width 0 height 0
type input "2"
click at [366, 129] on input "2" at bounding box center [358, 133] width 24 height 16
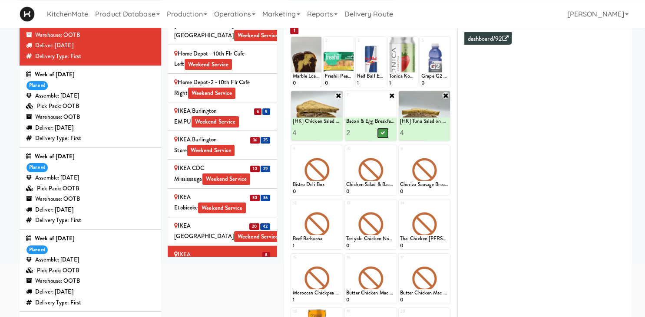
click at [381, 133] on icon at bounding box center [382, 133] width 4 height 5
click at [336, 150] on icon at bounding box center [338, 150] width 6 height 6
click at [292, 154] on select "- Empty - Amazing Chocolate Chunk Cookie Bacon & Egg Breakfast Wrap Bistro Deli…" at bounding box center [316, 175] width 49 height 42
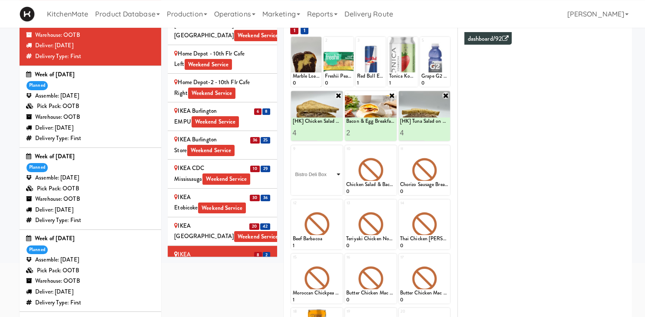
click option "Bistro Deli Box" at bounding box center [0, 0] width 0 height 0
type input "2"
click at [311, 185] on input "2" at bounding box center [304, 187] width 24 height 16
click at [328, 184] on button at bounding box center [328, 187] width 11 height 10
click at [393, 150] on icon at bounding box center [392, 150] width 6 height 6
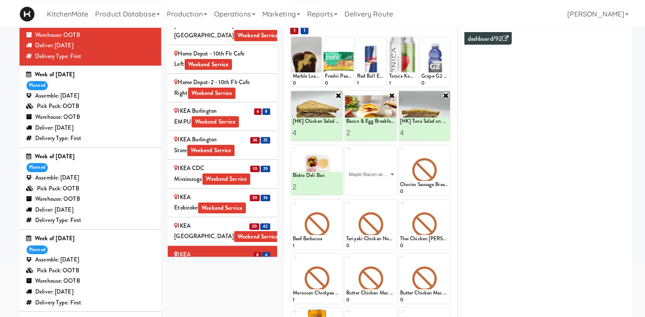
click option "Maple Bacon with Egg & Cheddar on Sesame Seed Bagel" at bounding box center [0, 0] width 0 height 0
type input "2"
click at [366, 187] on input "2" at bounding box center [358, 187] width 24 height 16
click at [381, 186] on icon at bounding box center [382, 187] width 4 height 5
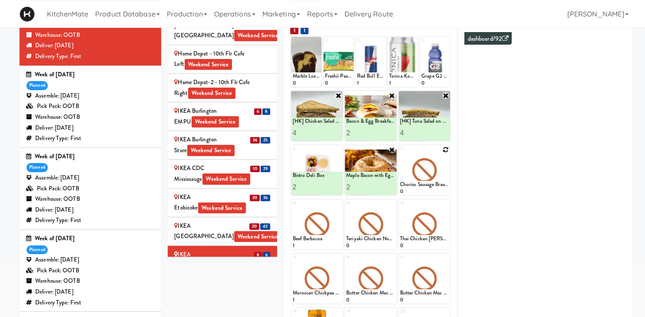
click at [445, 150] on icon at bounding box center [445, 150] width 6 height 6
click at [400, 154] on select "- Empty - Amazing Chocolate Chunk Cookie Bacon & Egg Breakfast Wrap Bistro Deli…" at bounding box center [424, 175] width 49 height 42
type input "2"
click at [419, 186] on input "2" at bounding box center [412, 187] width 24 height 16
click at [432, 188] on button at bounding box center [436, 187] width 11 height 10
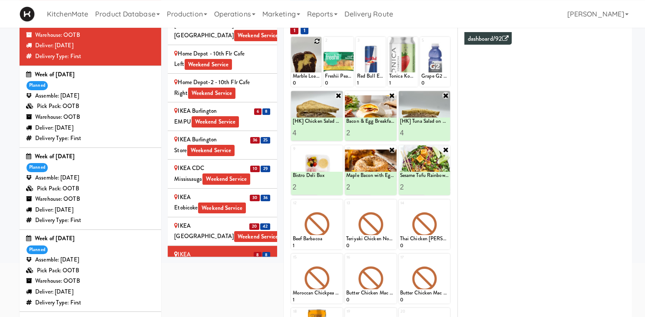
click at [319, 40] on icon at bounding box center [317, 41] width 6 height 6
click at [292, 45] on select "- Empty - Amazing Chocolate Chunk Cookie Bacon & Egg Breakfast Wrap Bistro Deli…" at bounding box center [305, 66] width 27 height 42
click option "Marble Loaf Cake" at bounding box center [0, 0] width 0 height 0
type input "5"
click at [313, 82] on button at bounding box center [312, 79] width 11 height 10
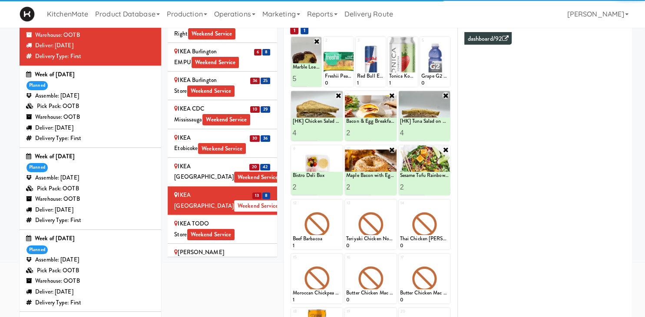
scroll to position [858, 0]
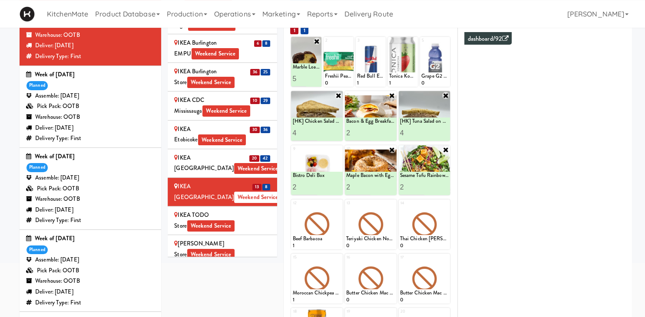
click at [260, 210] on div "IKEA TODO Store Weekend Service" at bounding box center [222, 220] width 96 height 21
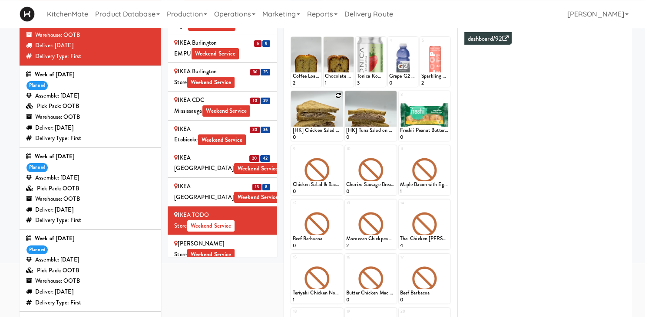
click at [336, 96] on icon at bounding box center [338, 95] width 6 height 6
click at [292, 99] on select "- Empty - Amazing Chocolate Chunk Cookie Bacon & Egg Breakfast Wrap Bistro Deli…" at bounding box center [316, 120] width 49 height 42
click option "[HK] Chicken Salad on Multigrain" at bounding box center [0, 0] width 0 height 0
type input "3"
click at [333, 138] on div at bounding box center [329, 133] width 24 height 16
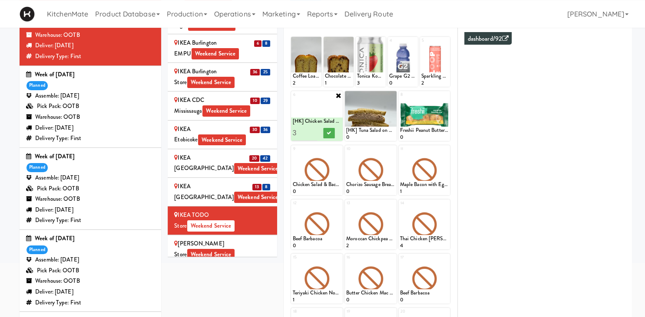
click at [333, 138] on div at bounding box center [329, 133] width 24 height 16
click at [331, 135] on icon at bounding box center [329, 133] width 4 height 5
click at [392, 93] on icon at bounding box center [392, 95] width 6 height 6
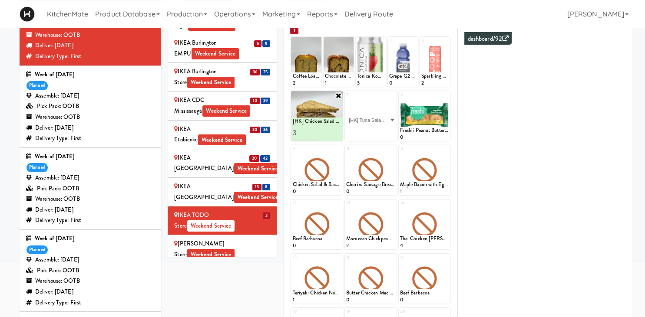
click option "[HK] Tuna Salad on Multigrain" at bounding box center [0, 0] width 0 height 0
type input "1"
type input "3"
click at [385, 136] on button at bounding box center [382, 133] width 11 height 10
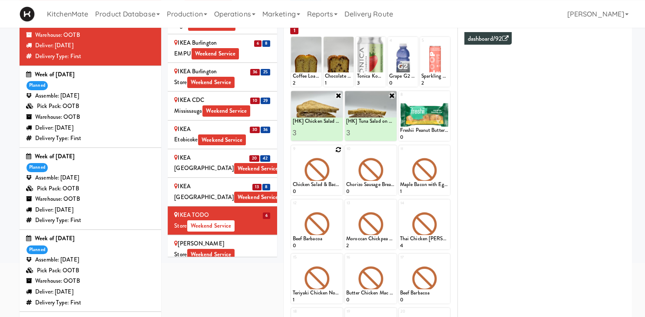
click at [340, 152] on icon at bounding box center [338, 150] width 6 height 6
click at [292, 154] on select "- Empty - Amazing Chocolate Chunk Cookie Bacon & Egg Breakfast Wrap Bistro Deli…" at bounding box center [316, 175] width 49 height 42
type input "1"
type input "3"
click at [326, 190] on button at bounding box center [328, 187] width 11 height 10
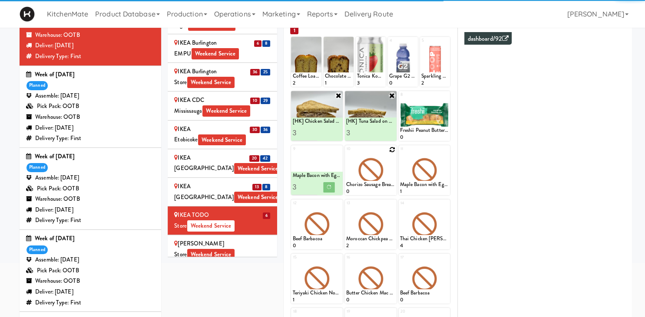
click at [392, 149] on icon at bounding box center [392, 150] width 6 height 6
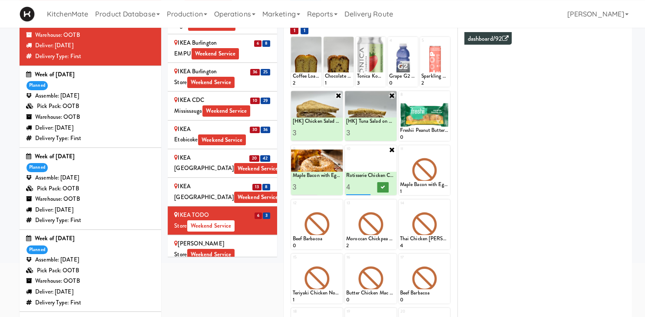
type input "4"
click at [385, 191] on button at bounding box center [382, 187] width 11 height 10
click at [447, 151] on icon at bounding box center [445, 150] width 6 height 6
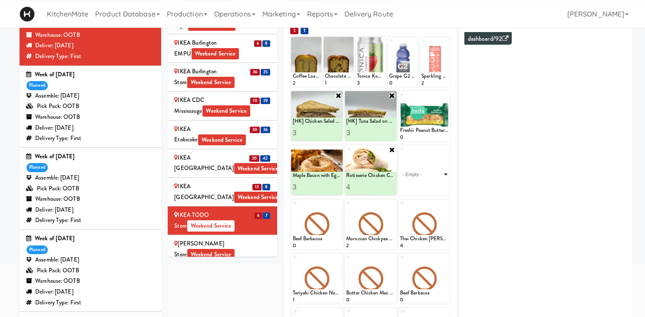
click at [400, 154] on select "- Empty - Amazing Chocolate Chunk Cookie Bacon & Egg Breakfast Wrap Bistro Deli…" at bounding box center [424, 175] width 49 height 42
click option "Sesame Tofu Rainbow Bowl" at bounding box center [0, 0] width 0 height 0
click at [437, 186] on icon at bounding box center [436, 187] width 4 height 5
click at [338, 204] on icon at bounding box center [338, 204] width 6 height 6
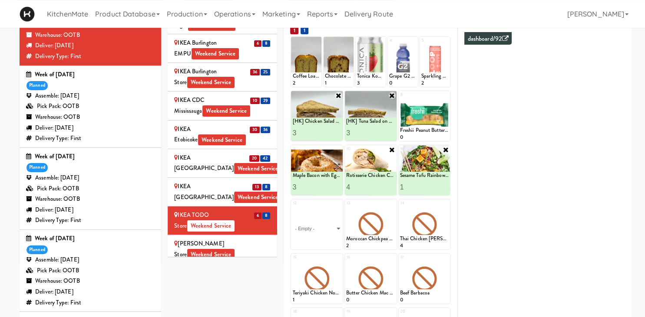
click at [292, 208] on select "- Empty - Amazing Chocolate Chunk Cookie Bacon & Egg Breakfast Wrap Bistro Deli…" at bounding box center [316, 229] width 49 height 42
type input "2"
click at [334, 237] on button at bounding box center [328, 242] width 11 height 10
click at [240, 239] on div "IKEA Vaughan Store Weekend Service" at bounding box center [222, 249] width 96 height 21
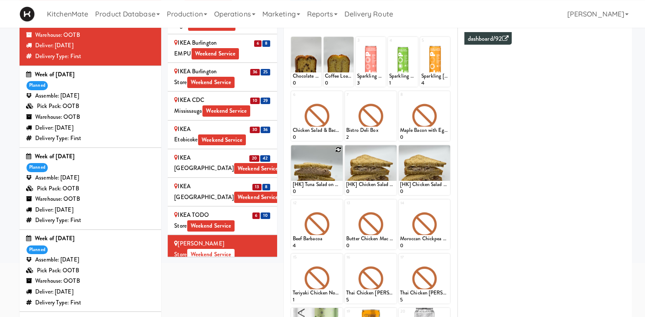
click at [336, 150] on icon at bounding box center [338, 150] width 6 height 6
click at [292, 154] on select "- Empty - Amazing Chocolate Chunk Cookie Bacon & Egg Breakfast Wrap Bistro Deli…" at bounding box center [316, 175] width 49 height 42
click option "[HK] Tuna Salad on Multigrain" at bounding box center [0, 0] width 0 height 0
type input "10"
click at [328, 183] on button at bounding box center [328, 187] width 11 height 10
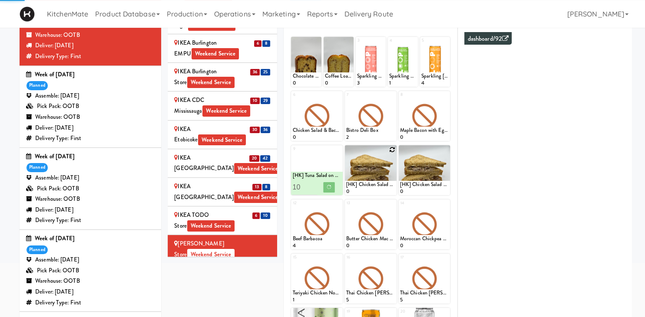
click at [391, 152] on icon at bounding box center [392, 150] width 6 height 6
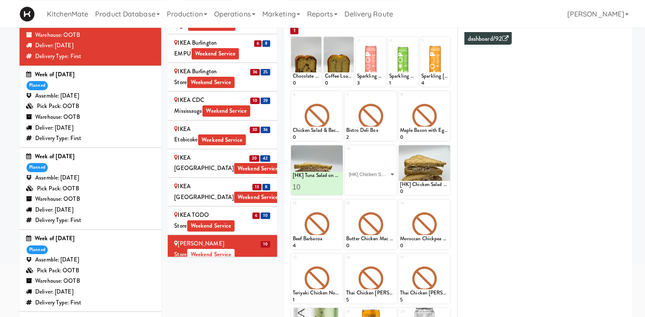
click option "[HK] Chicken Salad on Multigrain" at bounding box center [0, 0] width 0 height 0
type input "1"
type input "10"
click at [380, 190] on button at bounding box center [382, 187] width 11 height 10
click at [445, 147] on icon at bounding box center [445, 150] width 6 height 6
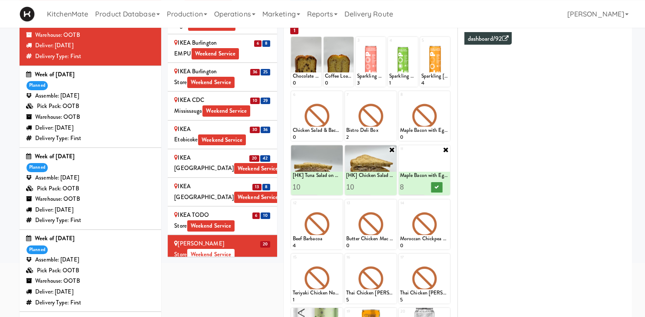
type input "8"
click at [435, 188] on icon at bounding box center [436, 187] width 4 height 5
click at [390, 95] on icon at bounding box center [392, 95] width 6 height 6
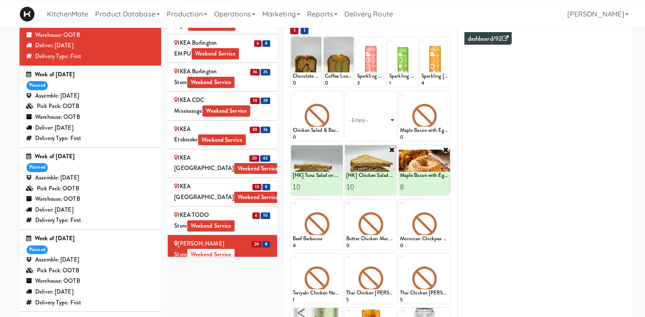
click at [346, 99] on select "- Empty - Amazing Chocolate Chunk Cookie Bacon & Egg Breakfast Wrap Bistro Deli…" at bounding box center [370, 120] width 49 height 42
type input "4"
click at [387, 129] on button at bounding box center [382, 133] width 11 height 10
click at [335, 97] on div at bounding box center [317, 116] width 52 height 50
click at [336, 96] on icon at bounding box center [338, 95] width 6 height 6
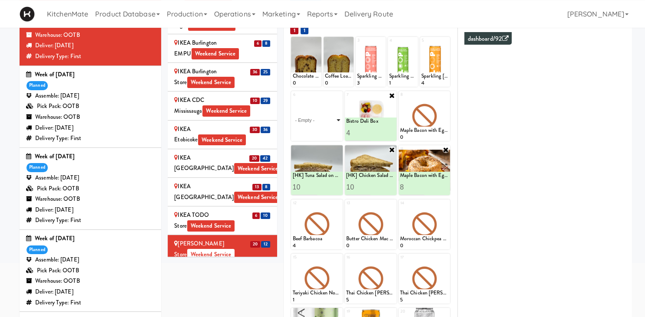
click at [292, 99] on select "- Empty - Amazing Chocolate Chunk Cookie Bacon & Egg Breakfast Wrap Bistro Deli…" at bounding box center [316, 120] width 49 height 42
type input "14"
click at [330, 133] on icon at bounding box center [329, 133] width 4 height 5
click at [446, 95] on icon at bounding box center [445, 95] width 6 height 6
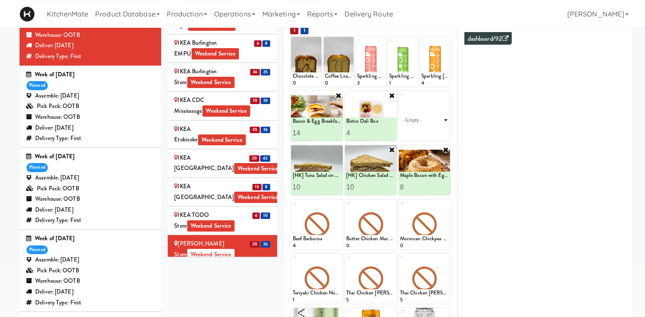
click at [400, 99] on select "- Empty - Amazing Chocolate Chunk Cookie Bacon & Egg Breakfast Wrap Bistro Deli…" at bounding box center [424, 120] width 49 height 42
type input "15"
click at [435, 132] on icon at bounding box center [436, 133] width 4 height 5
click at [250, 296] on div "Joseph Brant Hospital Weekend Service" at bounding box center [222, 306] width 96 height 21
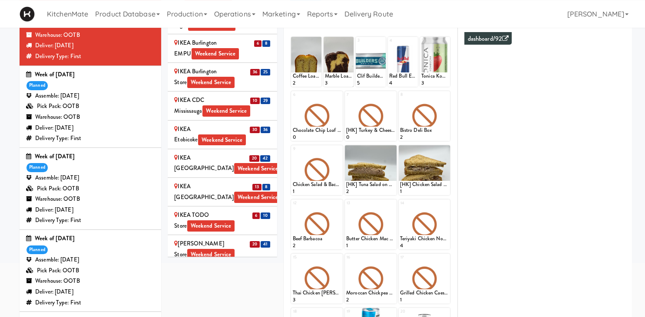
click at [233, 239] on div "IKEA Vaughan Store Weekend Service" at bounding box center [222, 249] width 96 height 21
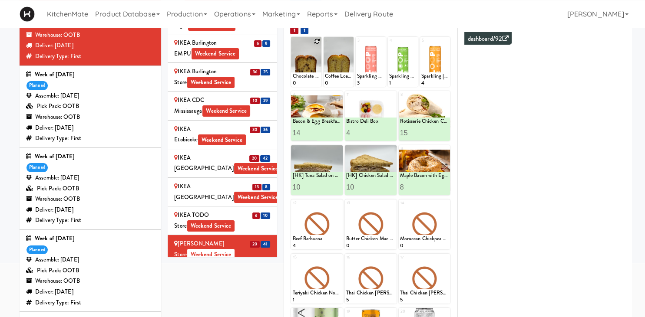
click at [314, 42] on icon at bounding box center [317, 41] width 6 height 6
click at [292, 45] on select "- Empty - Amazing Chocolate Chunk Cookie Bacon & Egg Breakfast Wrap Bistro Deli…" at bounding box center [305, 66] width 27 height 42
click option "Chocolate Chip Loaf Cake" at bounding box center [0, 0] width 0 height 0
type input "10"
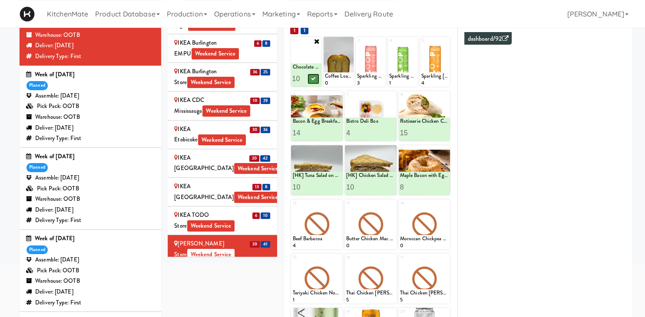
click at [310, 77] on button at bounding box center [312, 79] width 11 height 10
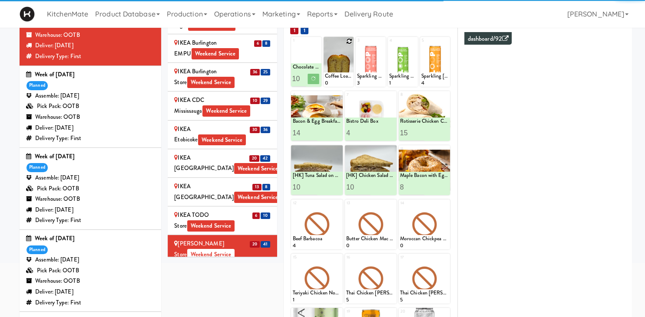
click at [350, 42] on icon at bounding box center [349, 41] width 6 height 6
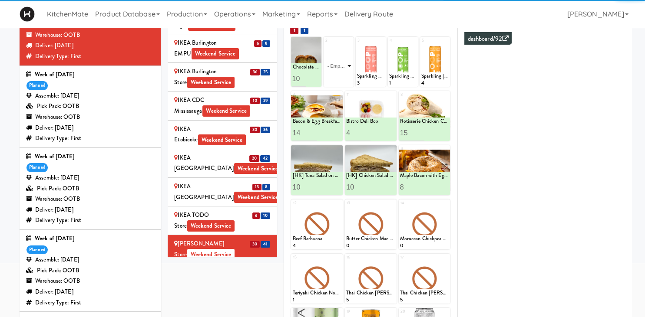
click at [325, 45] on select "- Empty - Amazing Chocolate Chunk Cookie Bacon & Egg Breakfast Wrap Bistro Deli…" at bounding box center [338, 66] width 27 height 42
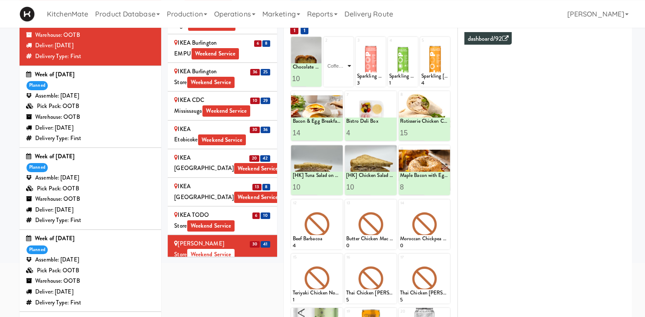
click option "Coffee Loaf Cake" at bounding box center [0, 0] width 0 height 0
type input "10"
click at [349, 77] on button at bounding box center [344, 79] width 11 height 10
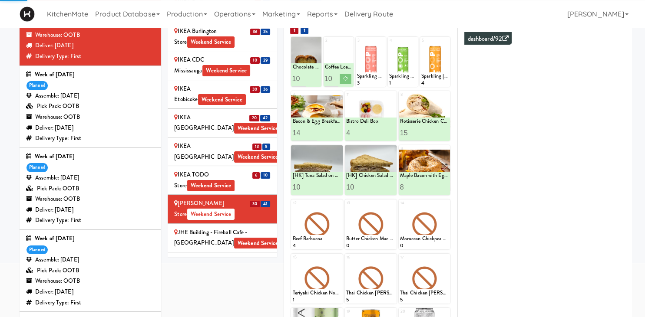
click at [263, 256] on div "Joseph Brant Hospital Weekend Service" at bounding box center [222, 266] width 96 height 21
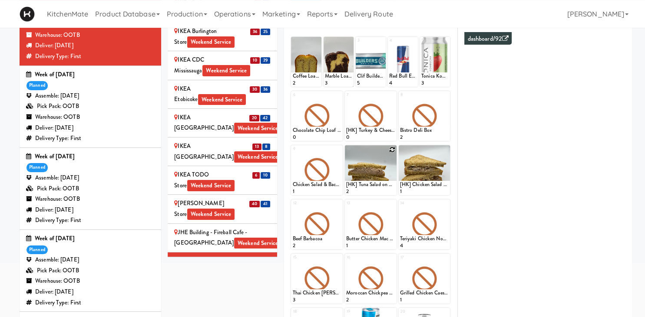
click at [392, 148] on icon at bounding box center [392, 150] width 6 height 6
click at [346, 154] on select "- Empty - Amazing Chocolate Chunk Cookie Bacon & Egg Breakfast Wrap Bistro Deli…" at bounding box center [370, 175] width 49 height 42
click option "[HK] Tuna Salad on Multigrain" at bounding box center [0, 0] width 0 height 0
type input "3"
click at [385, 190] on button at bounding box center [382, 187] width 11 height 10
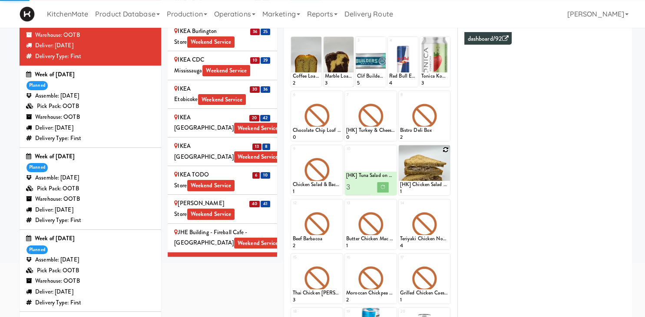
click at [445, 148] on icon at bounding box center [445, 150] width 6 height 6
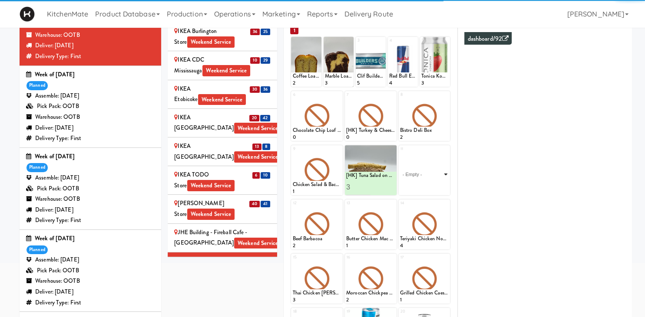
click at [400, 154] on select "- Empty - Amazing Chocolate Chunk Cookie Bacon & Egg Breakfast Wrap Bistro Deli…" at bounding box center [424, 175] width 49 height 42
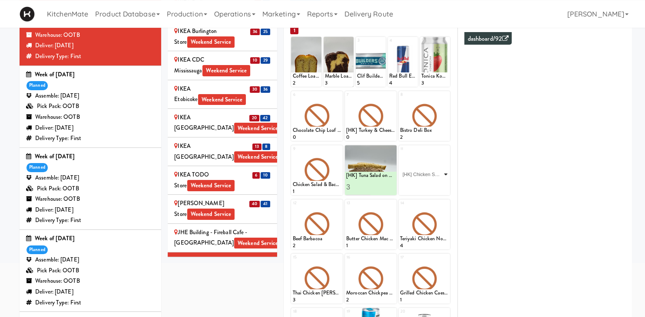
click option "[HK] Chicken Salad on Multigrain" at bounding box center [0, 0] width 0 height 0
type input "3"
click at [434, 187] on icon at bounding box center [436, 187] width 4 height 5
click at [339, 149] on icon at bounding box center [338, 150] width 6 height 6
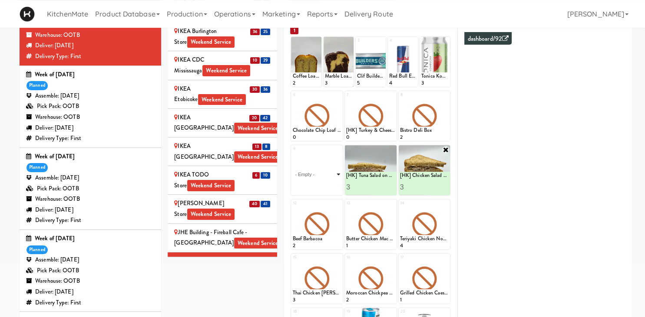
click at [292, 154] on select "- Empty - Amazing Chocolate Chunk Cookie Bacon & Egg Breakfast Wrap Bistro Deli…" at bounding box center [316, 175] width 49 height 42
type input "2"
click at [328, 187] on icon at bounding box center [329, 187] width 4 height 5
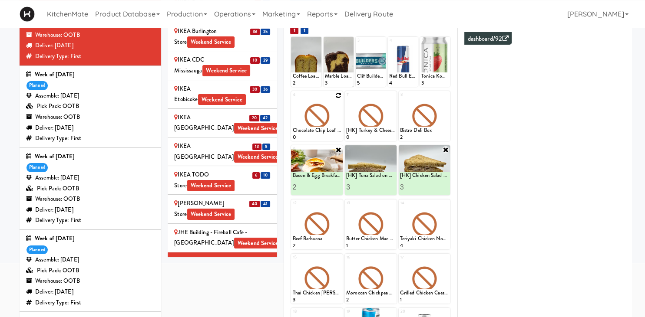
click at [339, 96] on icon at bounding box center [338, 95] width 6 height 6
click at [292, 99] on select "- Empty - Amazing Chocolate Chunk Cookie Bacon & Egg Breakfast Wrap Bistro Deli…" at bounding box center [316, 120] width 49 height 42
type input "4"
click at [327, 133] on icon at bounding box center [329, 133] width 4 height 5
click at [389, 95] on div at bounding box center [371, 116] width 52 height 50
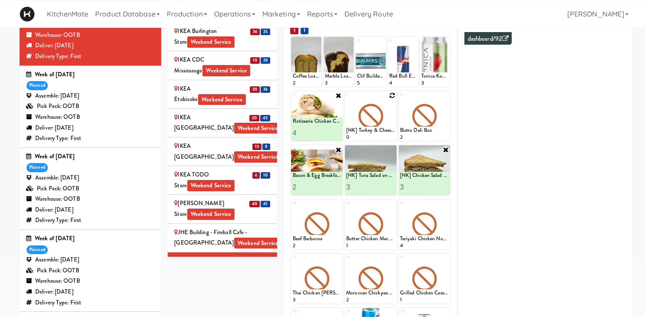
click at [387, 117] on div at bounding box center [371, 116] width 52 height 50
click at [392, 95] on icon at bounding box center [392, 95] width 6 height 6
click at [346, 99] on select "- Empty - Amazing Chocolate Chunk Cookie Bacon & Egg Breakfast Wrap Bistro Deli…" at bounding box center [370, 120] width 49 height 42
type input "1"
click at [392, 95] on icon at bounding box center [392, 95] width 7 height 7
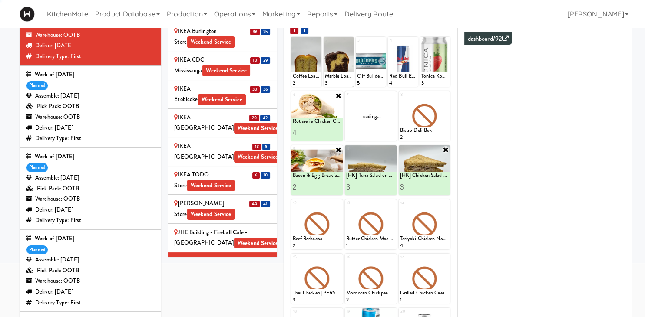
click at [390, 102] on div "Loading..." at bounding box center [371, 116] width 52 height 50
click at [390, 96] on icon at bounding box center [392, 95] width 6 height 6
click at [346, 99] on select "- Empty - Amazing Chocolate Chunk Cookie Bacon & Egg Breakfast Wrap Bistro Deli…" at bounding box center [370, 120] width 49 height 42
type input "5"
click at [386, 133] on button at bounding box center [382, 133] width 11 height 10
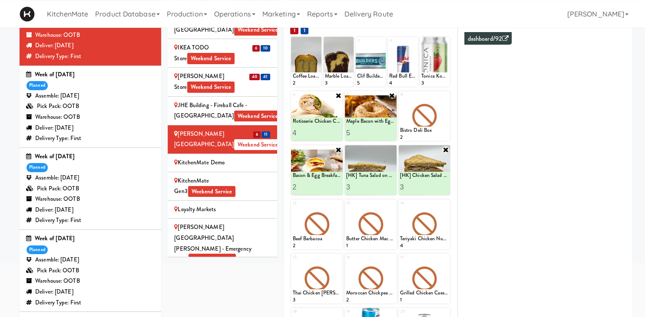
scroll to position [1026, 0]
click at [187, 222] on div "Mackenzie Richmond Hill Hospital - Emergency Room Weekend Service" at bounding box center [222, 243] width 96 height 43
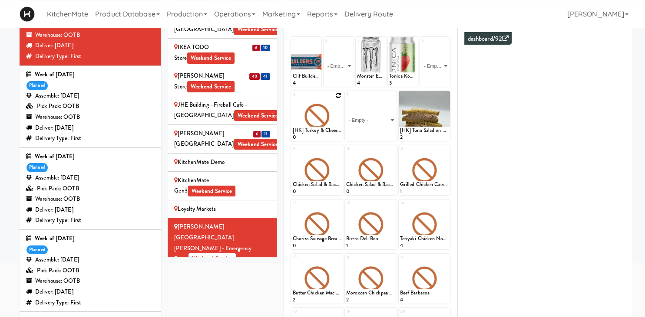
click at [337, 95] on icon at bounding box center [338, 95] width 6 height 6
click at [292, 99] on select "- Empty - Amazing Chocolate Chunk Cookie Bacon & Egg Breakfast Wrap Bistro Deli…" at bounding box center [316, 120] width 49 height 42
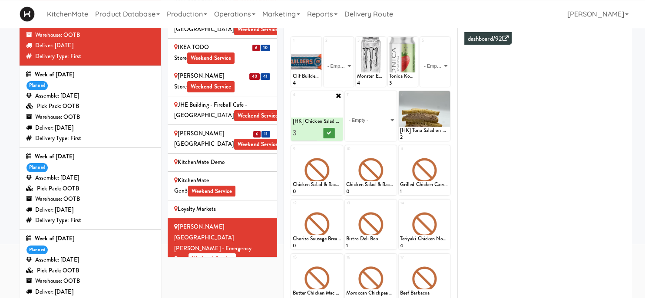
type input "3"
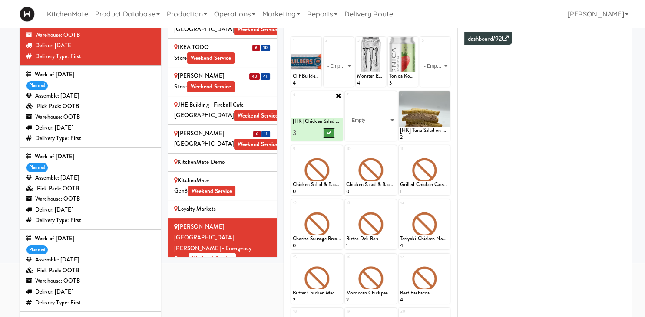
click at [329, 150] on div "1 Clif Builders proteins Bar Chocolate 4 2 - Empty - Amazing Chocolate Chunk Co…" at bounding box center [370, 228] width 161 height 384
click at [346, 99] on select "- Empty - Amazing Chocolate Chunk Cookie Bacon & Egg Breakfast Wrap Bistro Deli…" at bounding box center [370, 120] width 49 height 42
type input "1"
type input "3"
click at [382, 133] on icon at bounding box center [382, 133] width 4 height 5
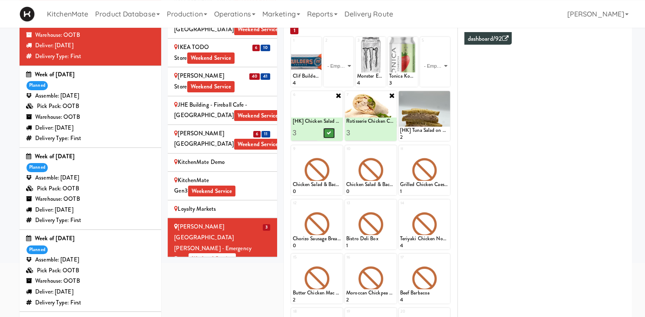
click at [327, 133] on icon at bounding box center [329, 133] width 4 height 5
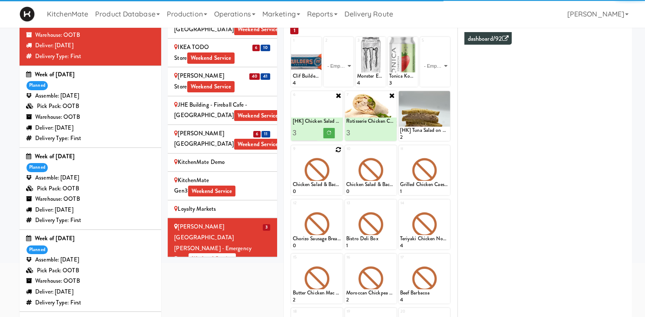
click at [337, 149] on icon at bounding box center [338, 150] width 6 height 6
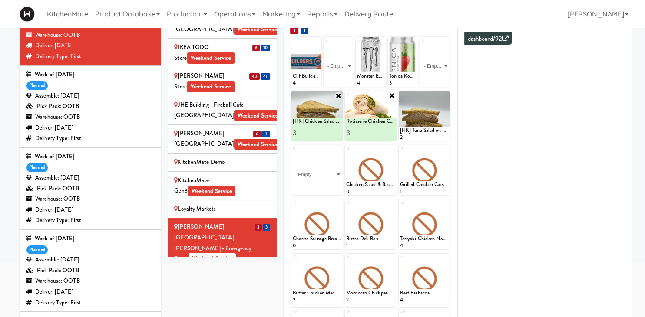
click at [292, 154] on select "- Empty - Amazing Chocolate Chunk Cookie Bacon & Egg Breakfast Wrap Bistro Deli…" at bounding box center [316, 175] width 49 height 42
click option "Bacon & Egg Breakfast Wrap" at bounding box center [0, 0] width 0 height 0
type input "2"
click at [313, 184] on input "2" at bounding box center [304, 187] width 24 height 16
click at [331, 188] on button at bounding box center [328, 187] width 11 height 10
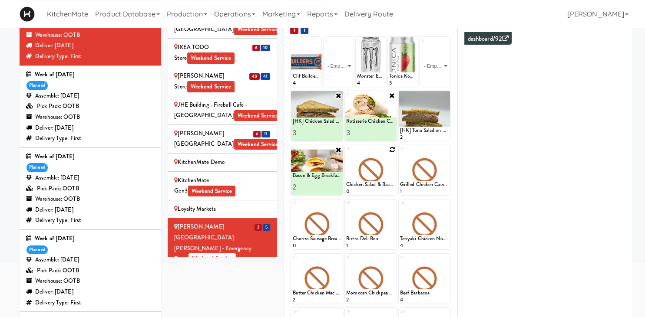
click at [395, 151] on div at bounding box center [371, 170] width 52 height 50
click at [392, 152] on icon at bounding box center [392, 150] width 6 height 6
click at [346, 154] on select "- Empty - Amazing Chocolate Chunk Cookie Bacon & Egg Breakfast Wrap Bistro Deli…" at bounding box center [370, 175] width 49 height 42
click option "Sesame Tofu Rainbow Bowl" at bounding box center [0, 0] width 0 height 0
type input "2"
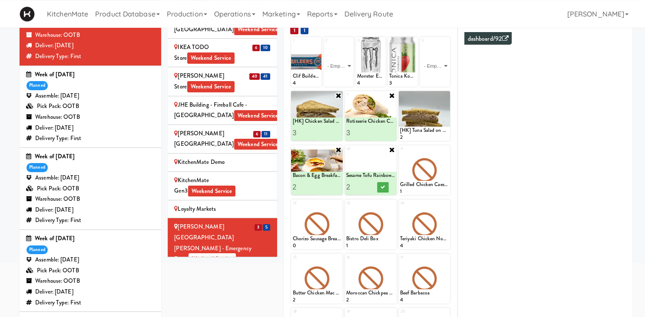
click at [367, 184] on input "2" at bounding box center [358, 187] width 24 height 16
click at [383, 187] on icon at bounding box center [382, 187] width 4 height 5
click at [139, 168] on div "Week of August 17th, 2025 planned Assemble: Saturday Aug 16, 2025 Pick Pack: OO…" at bounding box center [90, 188] width 128 height 75
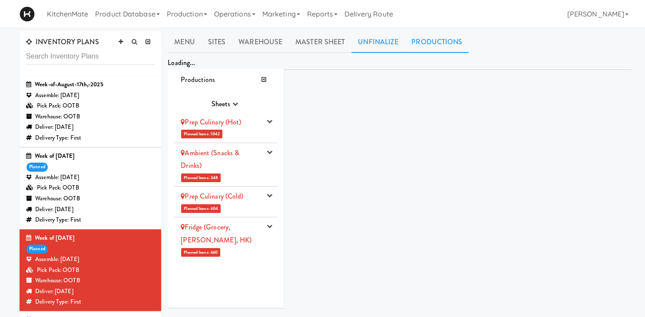
click at [432, 40] on link "Productions" at bounding box center [437, 42] width 64 height 22
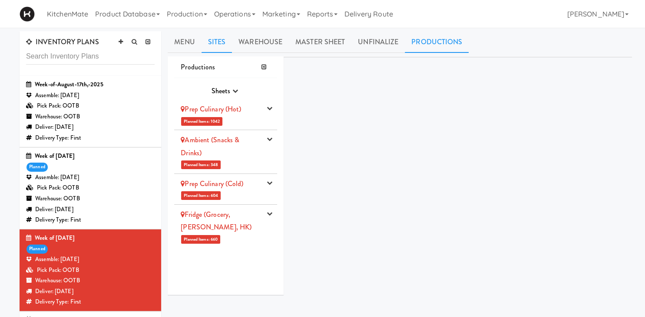
click at [224, 38] on link "Sites" at bounding box center [216, 42] width 31 height 22
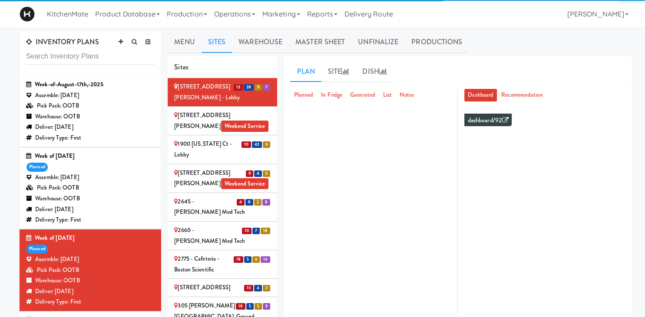
click at [211, 98] on div "100 Sheppard Ave - Lobby" at bounding box center [222, 92] width 96 height 21
click at [239, 157] on div "1900 Minnesota Ct - Lobby" at bounding box center [222, 149] width 96 height 21
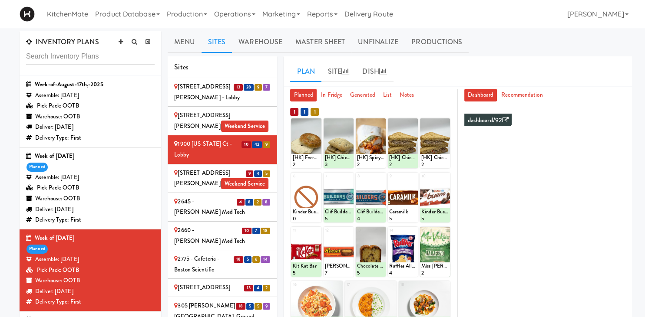
click at [320, 144] on div at bounding box center [306, 144] width 30 height 50
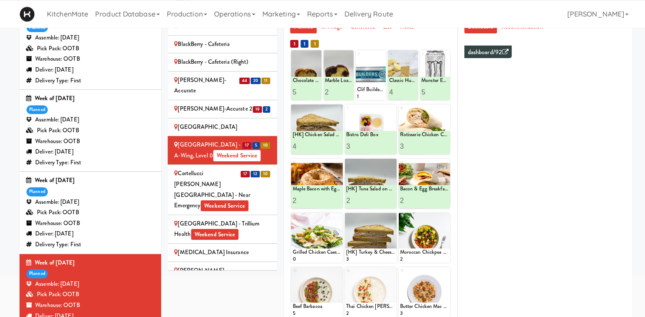
scroll to position [408, 0]
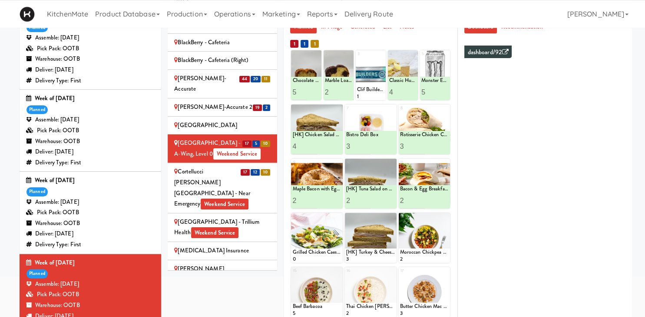
click at [208, 167] on div "Cortellucci Vaughan Hospital - near Emergency Weekend Service" at bounding box center [222, 188] width 96 height 43
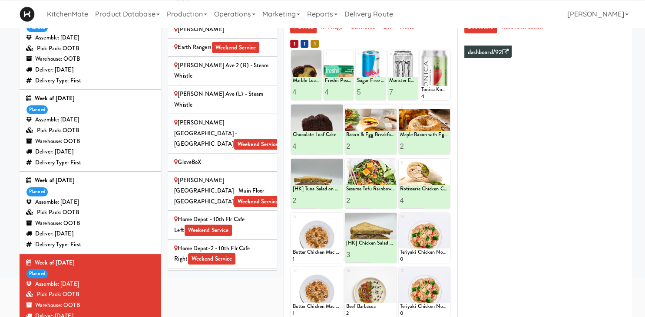
scroll to position [648, 0]
click at [240, 272] on div "IKEA Burlington EMPU Weekend Service" at bounding box center [222, 282] width 96 height 21
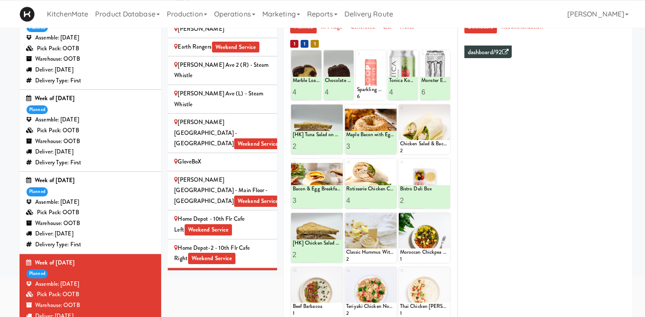
click at [217, 300] on div "IKEA Burlington Store Weekend Service" at bounding box center [222, 310] width 96 height 21
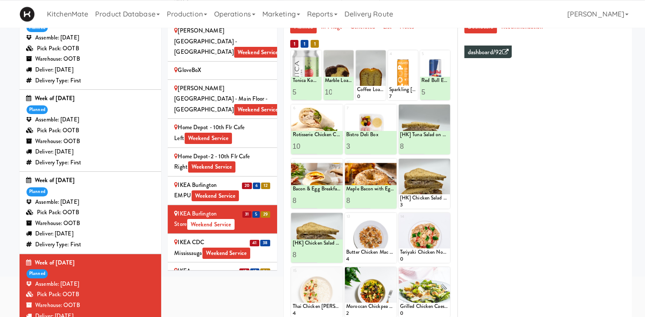
scroll to position [766, 0]
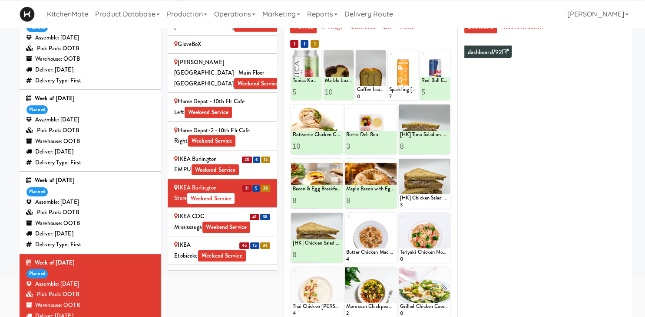
click at [188, 211] on div "IKEA CDC Mississauga Weekend Service" at bounding box center [222, 221] width 96 height 21
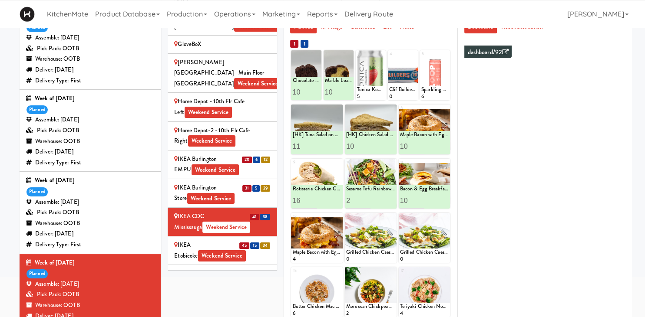
click at [209, 250] on span "Weekend Service" at bounding box center [222, 255] width 48 height 11
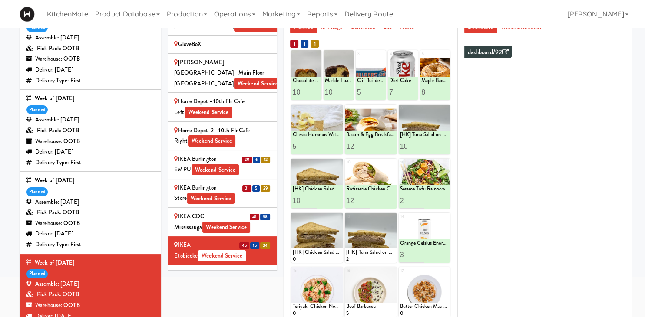
click at [223, 269] on div "IKEA North York Store Weekend Service" at bounding box center [222, 279] width 96 height 21
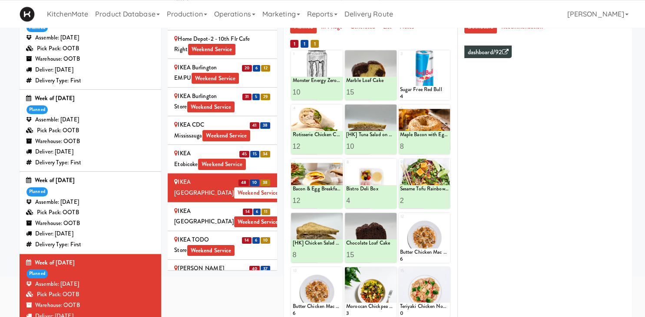
scroll to position [868, 0]
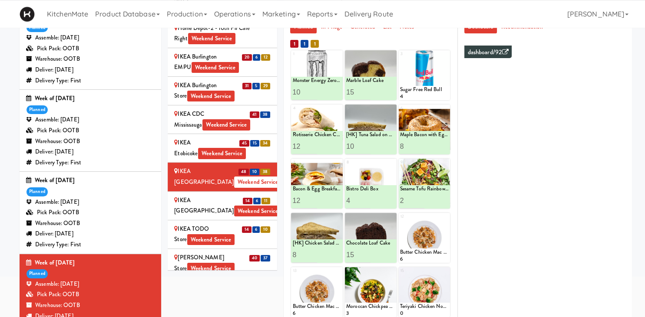
click at [258, 198] on span "6" at bounding box center [256, 201] width 7 height 7
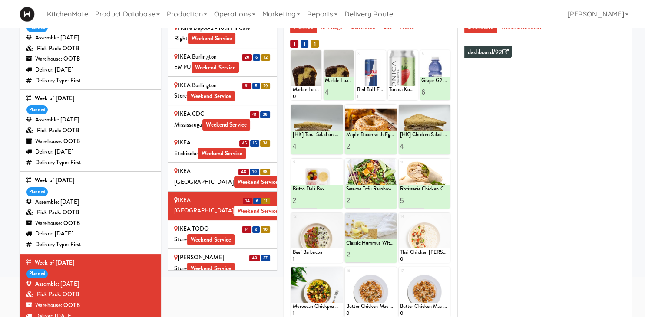
click at [253, 224] on div "IKEA TODO Store Weekend Service" at bounding box center [222, 234] width 96 height 21
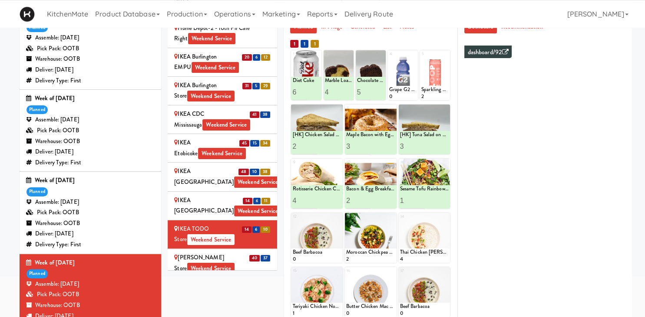
click at [241, 249] on li "40 37 IKEA Vaughan Store Weekend Service" at bounding box center [222, 263] width 109 height 29
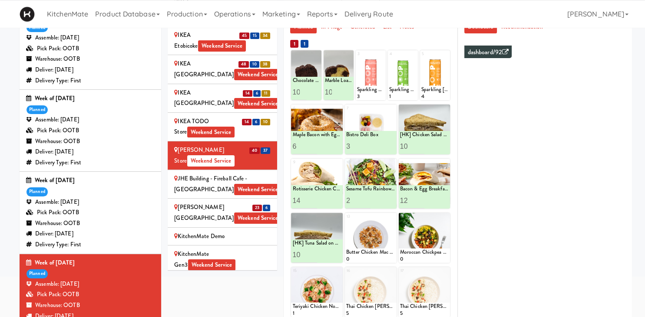
scroll to position [981, 0]
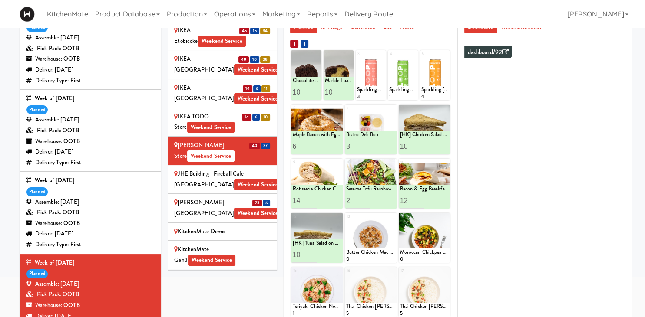
click at [248, 198] on div "Joseph Brant Hospital Weekend Service" at bounding box center [222, 208] width 96 height 21
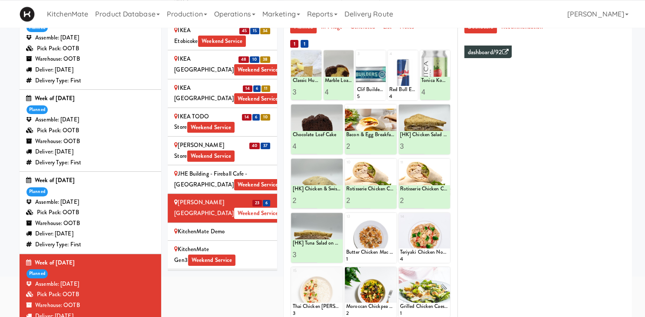
click at [210, 291] on div "Mackenzie Richmond Hill Hospital - Emergency Room Weekend Service" at bounding box center [222, 312] width 96 height 43
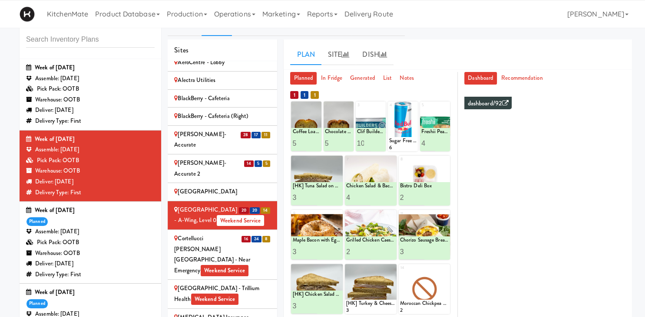
scroll to position [441, 0]
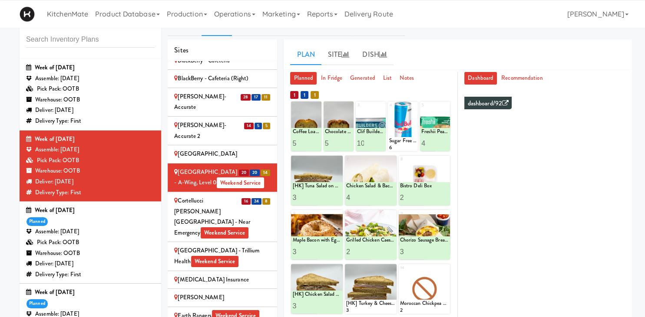
click at [197, 196] on div "Cortellucci Vaughan Hospital - near Emergency Weekend Service" at bounding box center [222, 217] width 96 height 43
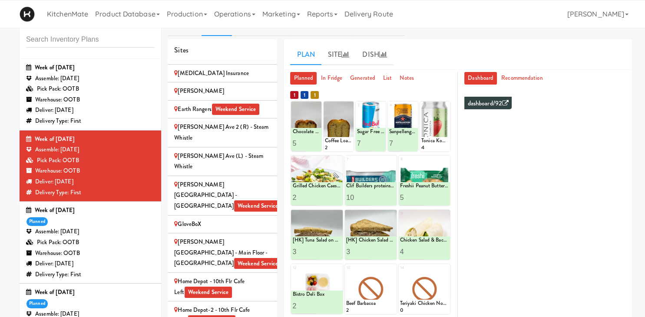
scroll to position [654, 0]
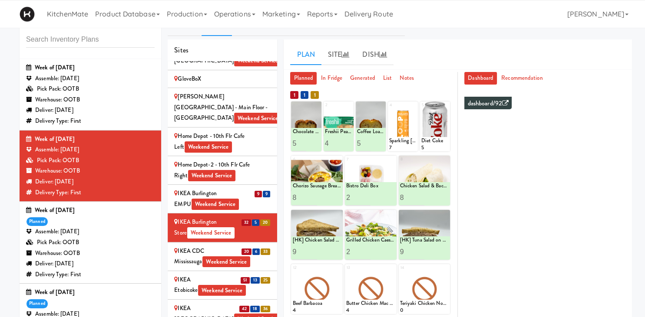
scroll to position [802, 0]
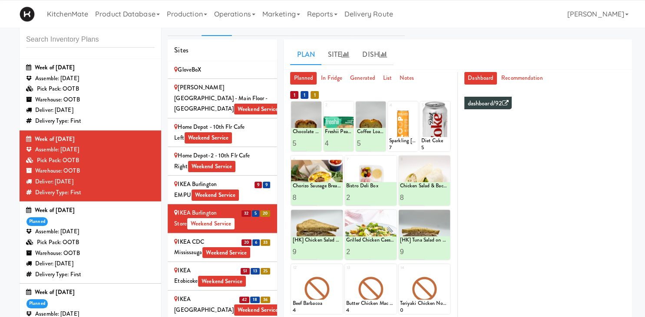
click at [215, 204] on li "32 5 20 IKEA Burlington Store Weekend Service" at bounding box center [222, 218] width 109 height 29
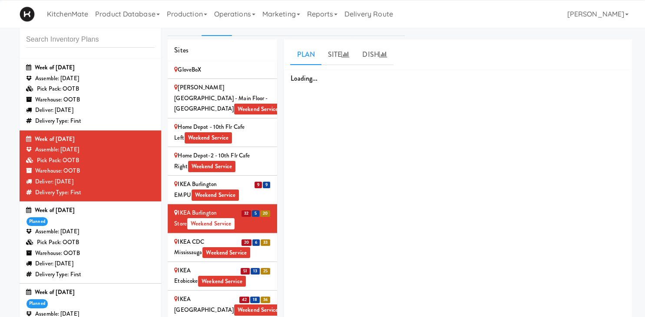
click at [218, 237] on div "IKEA CDC Mississauga Weekend Service" at bounding box center [222, 247] width 96 height 21
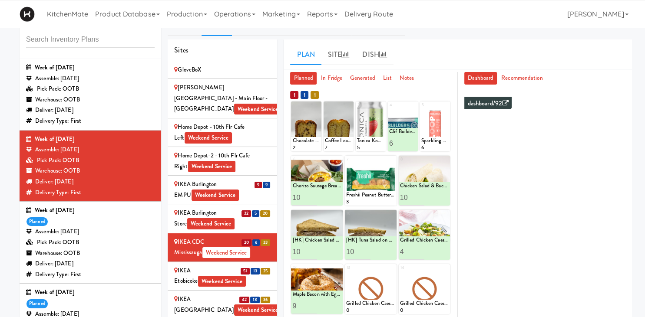
click at [211, 266] on div "IKEA Etobicoke Weekend Service" at bounding box center [222, 276] width 96 height 21
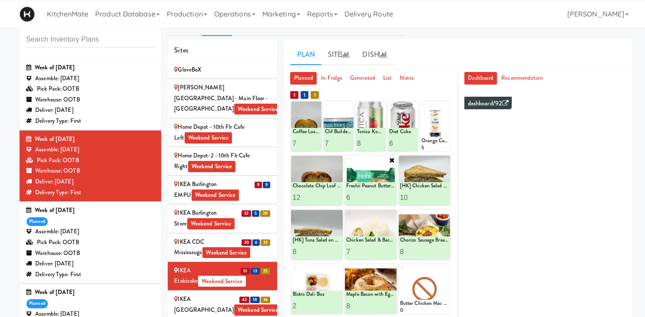
scroll to position [75, 0]
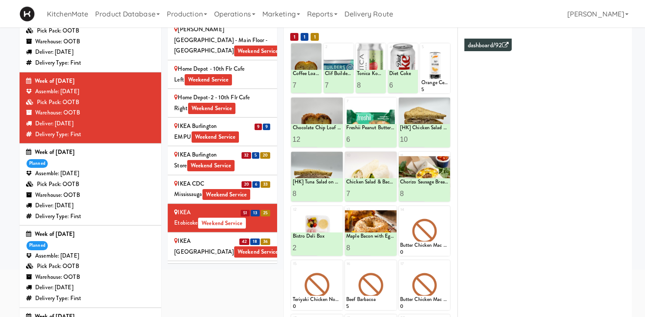
click at [227, 204] on li "51 13 25 IKEA Etobicoke Weekend Service" at bounding box center [222, 218] width 109 height 29
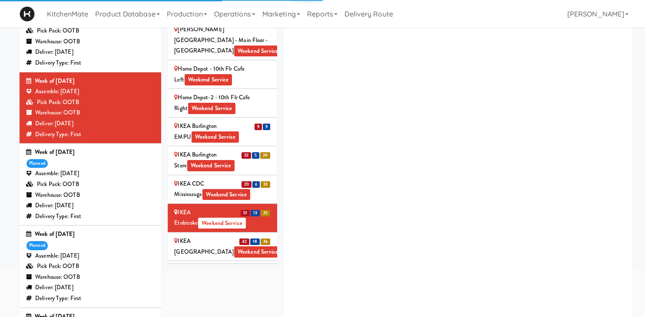
click at [227, 236] on div "IKEA North York Store Weekend Service" at bounding box center [222, 246] width 96 height 21
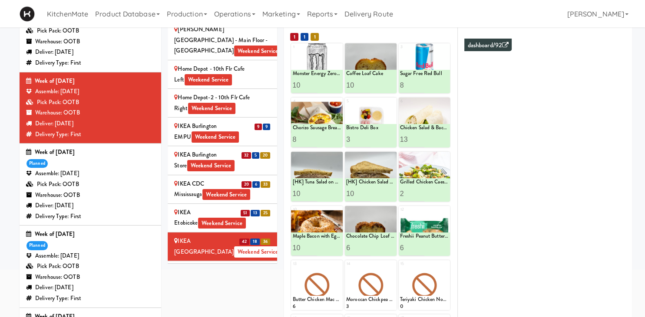
click at [234, 275] on span "Weekend Service" at bounding box center [258, 280] width 48 height 11
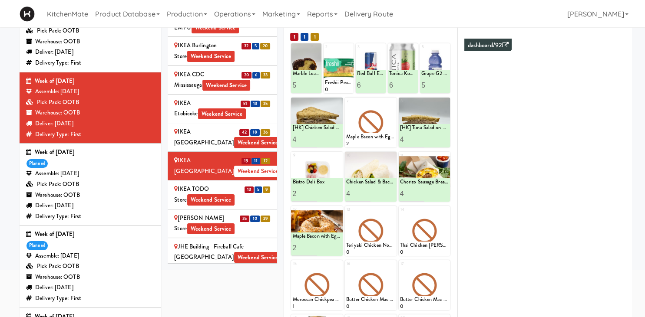
scroll to position [926, 0]
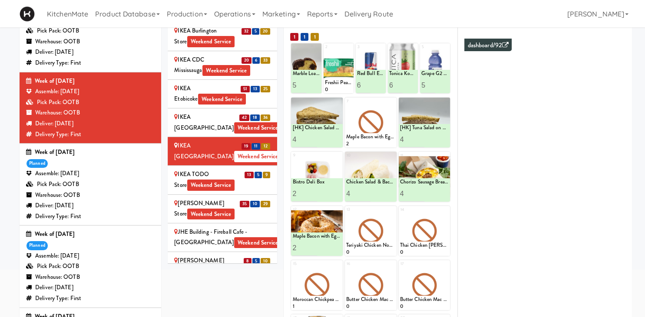
click at [253, 169] on div "IKEA TODO Store Weekend Service" at bounding box center [222, 179] width 96 height 21
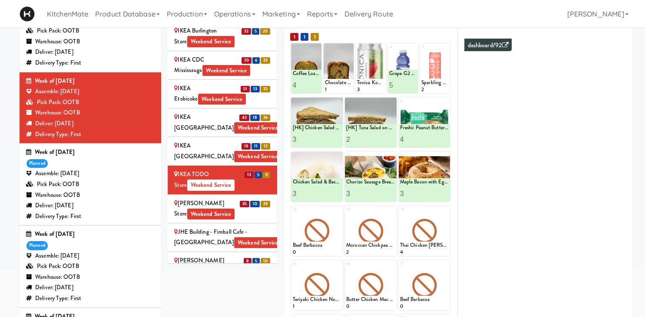
click at [237, 198] on div "IKEA Vaughan Store Weekend Service" at bounding box center [222, 208] width 96 height 21
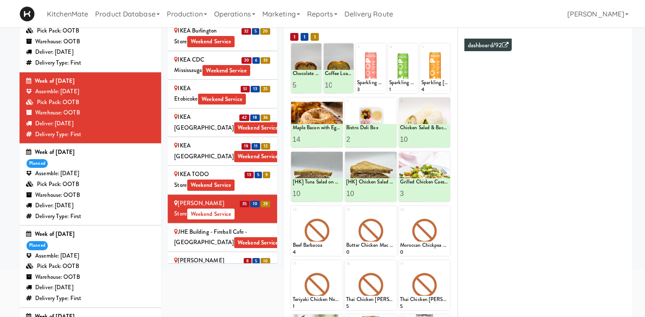
click at [234, 256] on div "Joseph Brant Hospital Weekend Service" at bounding box center [222, 266] width 96 height 21
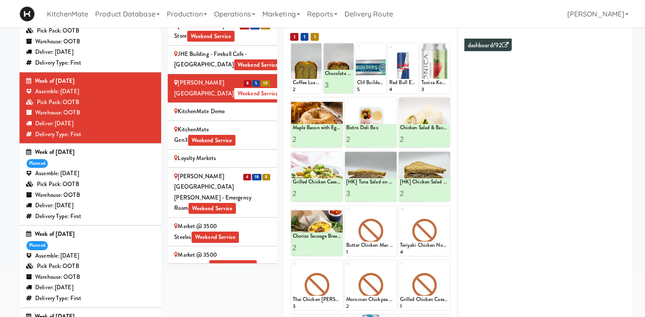
scroll to position [1106, 0]
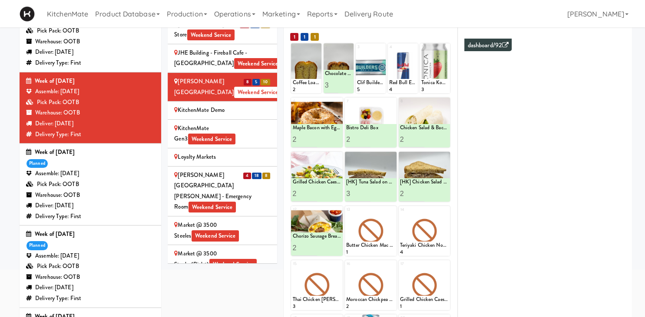
click at [263, 170] on div "Mackenzie Richmond Hill Hospital - Emergency Room Weekend Service" at bounding box center [222, 191] width 96 height 43
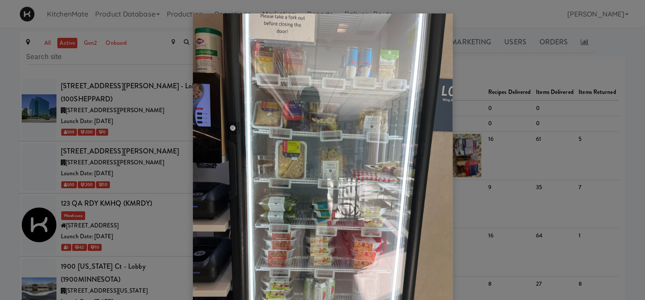
click at [47, 164] on div at bounding box center [322, 150] width 645 height 300
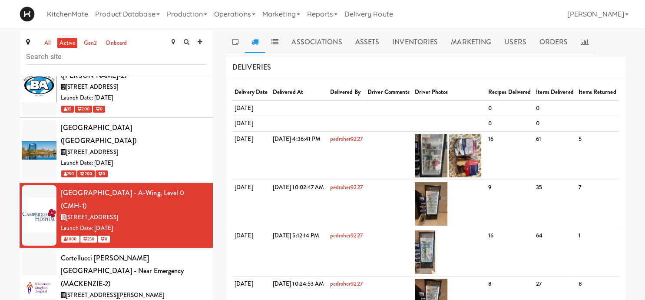
scroll to position [1327, 0]
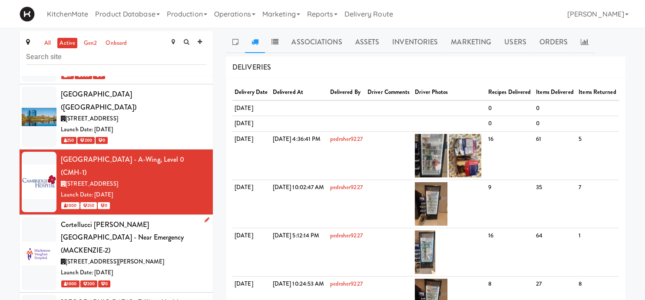
click at [130, 267] on div "Launch Date: [DATE]" at bounding box center [133, 272] width 145 height 11
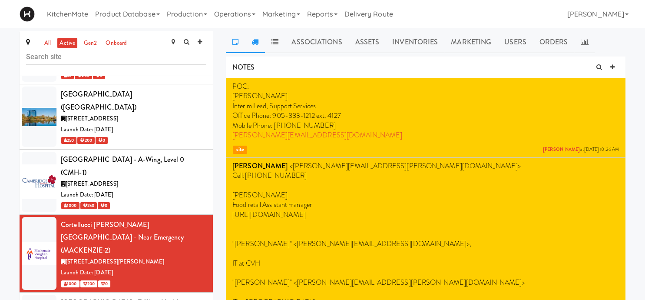
click at [248, 45] on link at bounding box center [255, 42] width 20 height 22
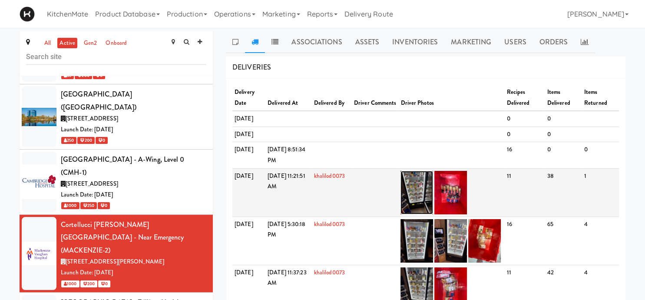
click at [425, 199] on img at bounding box center [416, 192] width 33 height 43
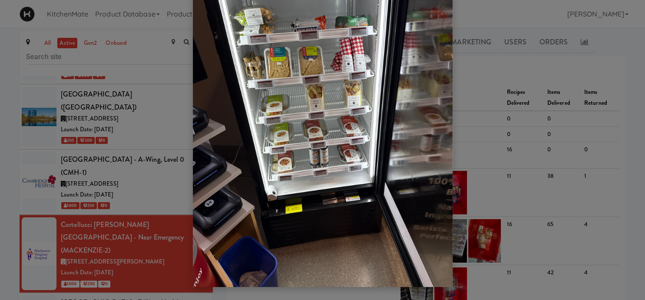
click at [141, 215] on div at bounding box center [322, 150] width 645 height 300
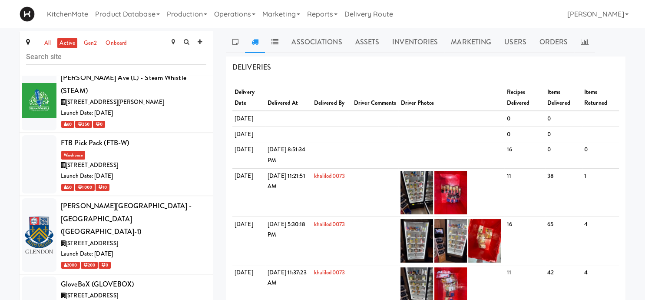
scroll to position [1852, 0]
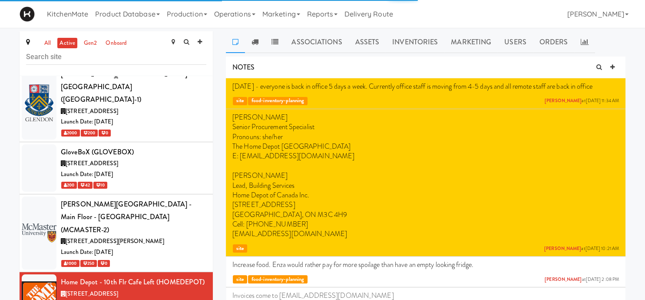
scroll to position [1986, 0]
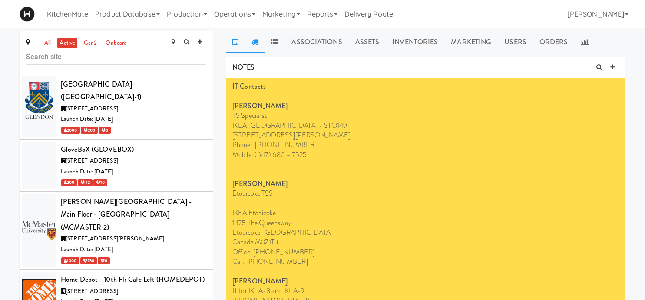
click at [257, 41] on icon at bounding box center [254, 41] width 7 height 7
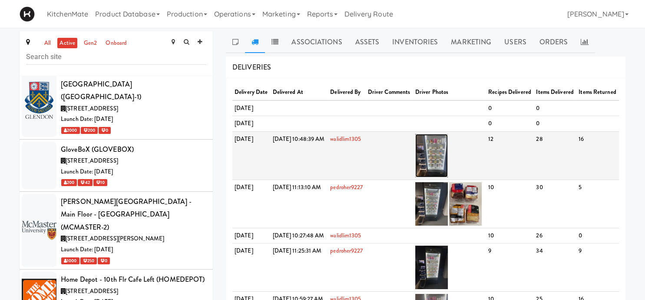
click at [448, 172] on img at bounding box center [431, 155] width 33 height 43
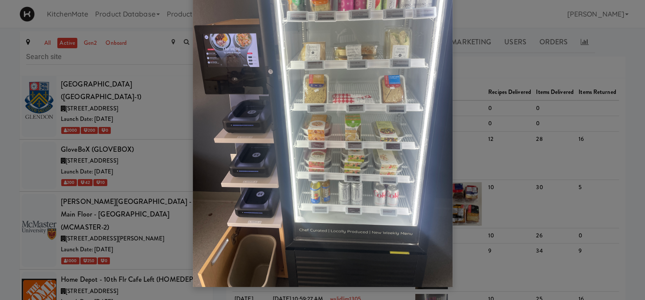
click at [134, 145] on div at bounding box center [322, 150] width 645 height 300
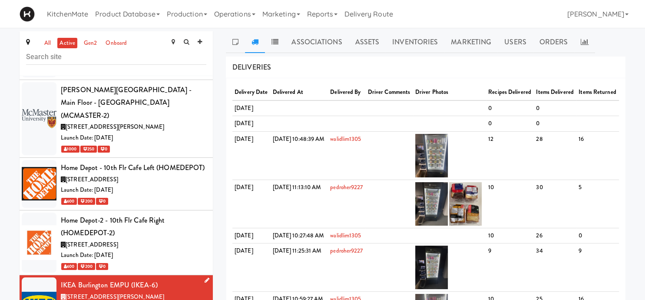
scroll to position [2098, 0]
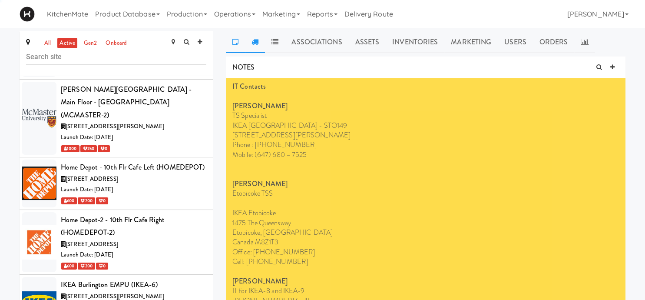
click at [259, 44] on link at bounding box center [255, 42] width 20 height 22
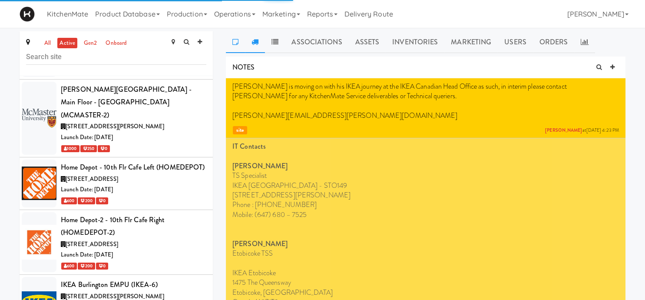
click at [255, 43] on icon at bounding box center [254, 41] width 7 height 7
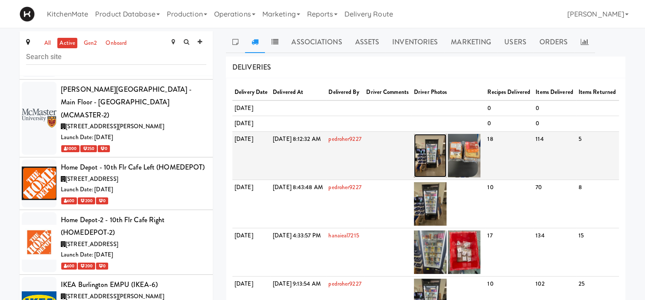
click at [446, 177] on img at bounding box center [430, 155] width 33 height 43
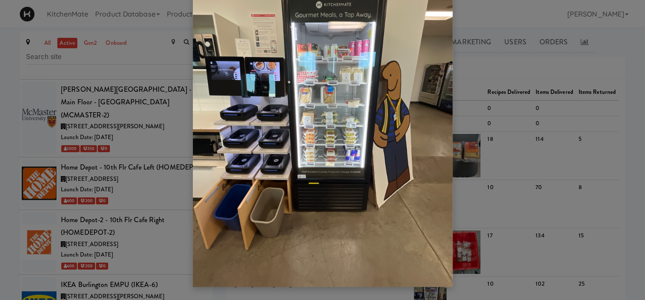
click at [91, 206] on div at bounding box center [322, 150] width 645 height 300
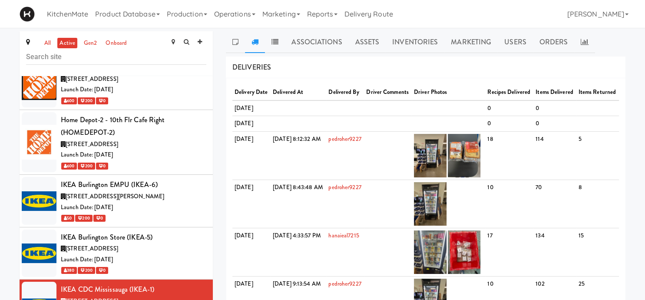
scroll to position [2198, 0]
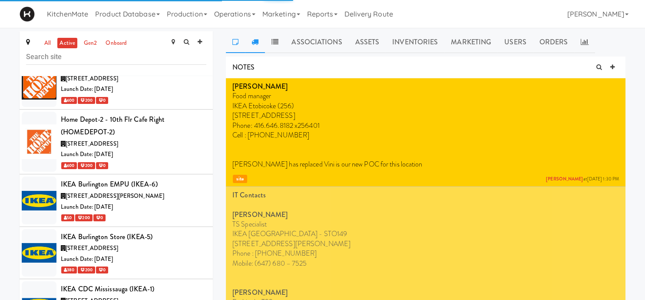
click at [245, 49] on link at bounding box center [255, 42] width 20 height 22
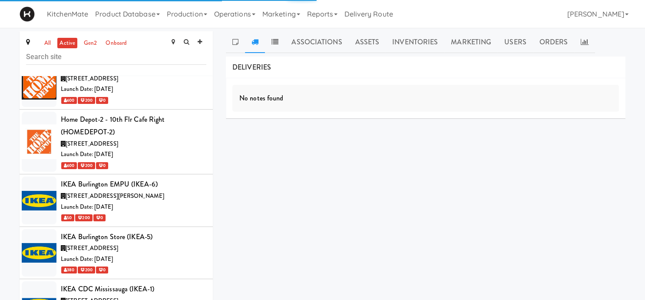
click at [253, 45] on icon at bounding box center [254, 41] width 7 height 7
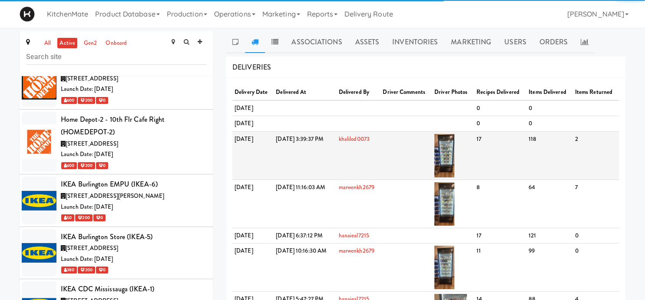
click at [456, 168] on td at bounding box center [453, 155] width 42 height 48
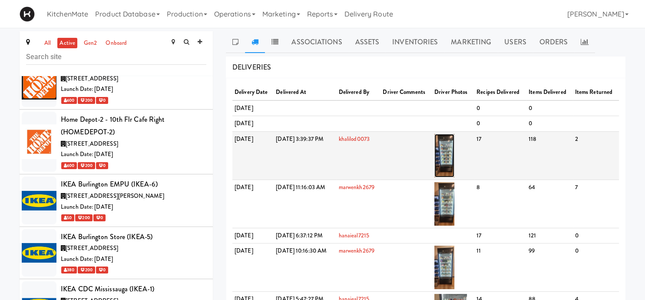
click at [454, 174] on img at bounding box center [444, 155] width 20 height 43
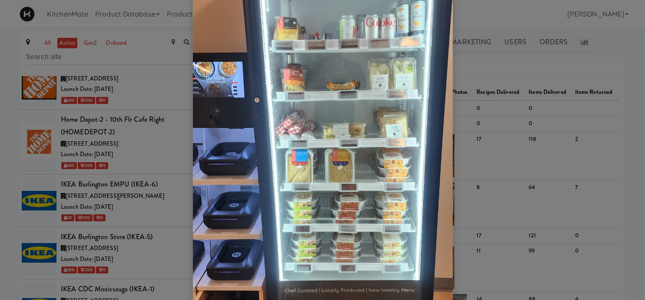
scroll to position [126, 0]
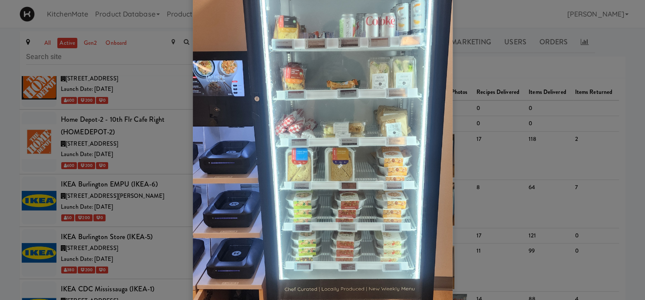
click at [135, 112] on div at bounding box center [322, 150] width 645 height 300
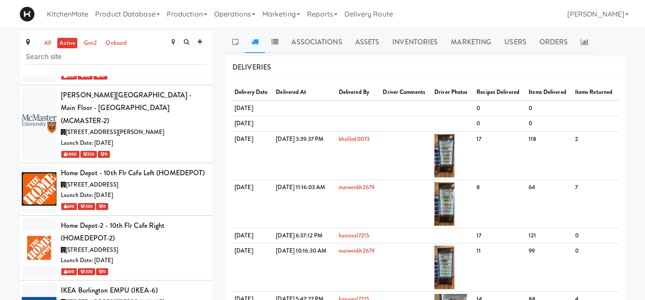
scroll to position [2082, 0]
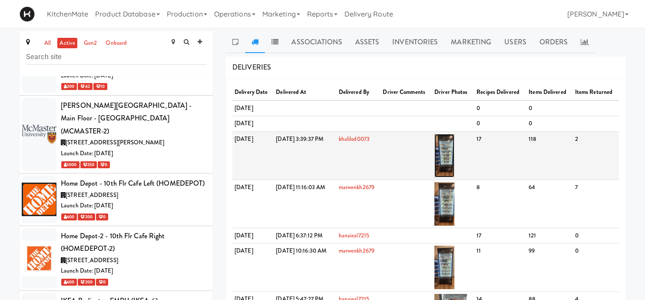
click at [454, 173] on img at bounding box center [444, 155] width 20 height 43
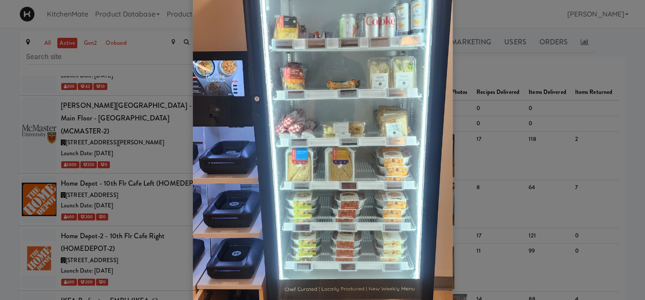
click at [135, 157] on div at bounding box center [322, 150] width 645 height 300
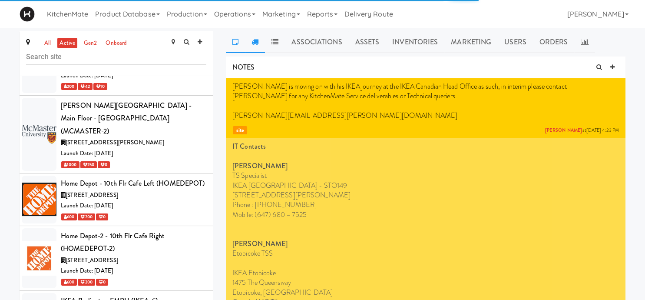
click at [258, 48] on link at bounding box center [255, 42] width 20 height 22
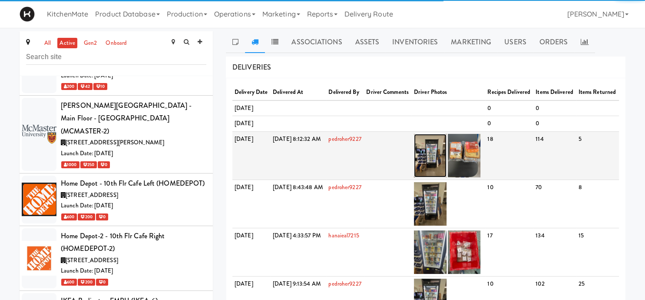
click at [446, 177] on img at bounding box center [430, 155] width 33 height 43
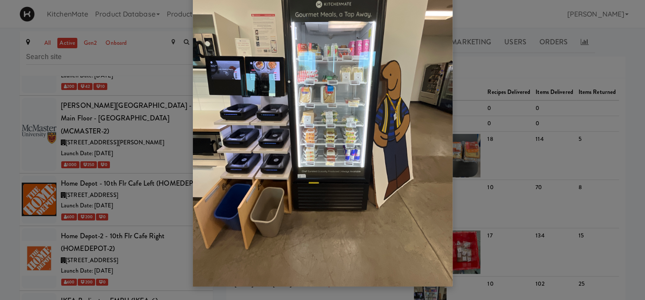
drag, startPoint x: 82, startPoint y: 202, endPoint x: 219, endPoint y: 173, distance: 139.7
click at [219, 173] on div at bounding box center [322, 150] width 645 height 300
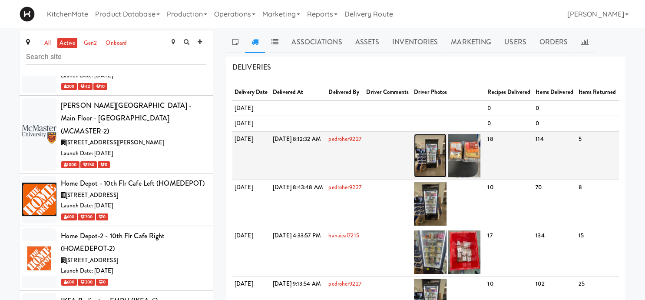
click at [441, 177] on img at bounding box center [430, 155] width 33 height 43
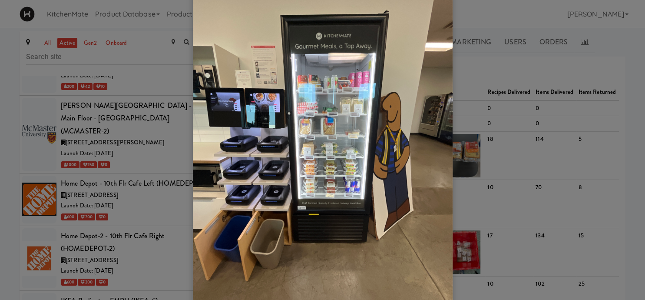
scroll to position [42, 0]
click at [152, 194] on div at bounding box center [322, 150] width 645 height 300
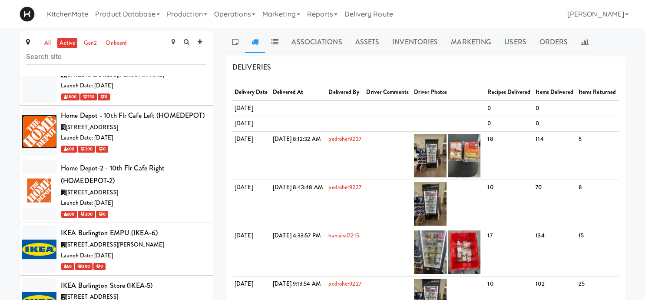
scroll to position [2150, 0]
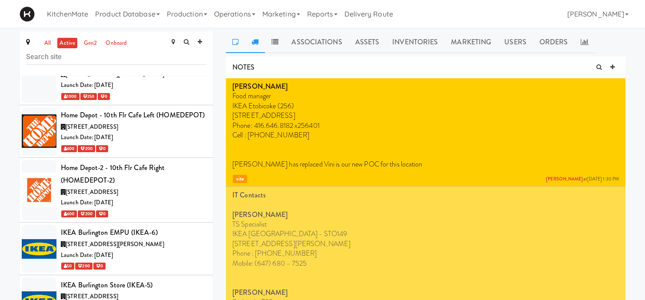
click at [256, 39] on icon at bounding box center [254, 41] width 7 height 7
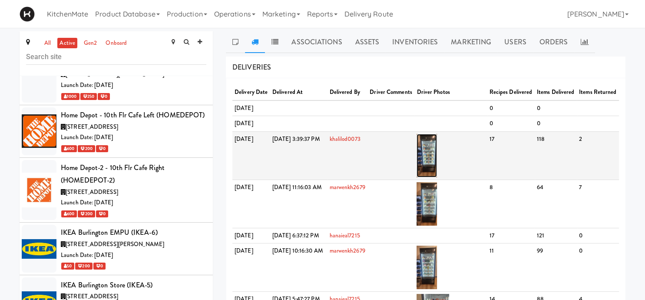
click at [437, 177] on img at bounding box center [426, 155] width 20 height 43
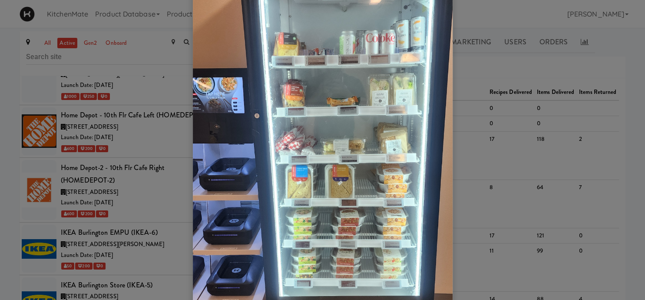
scroll to position [109, 0]
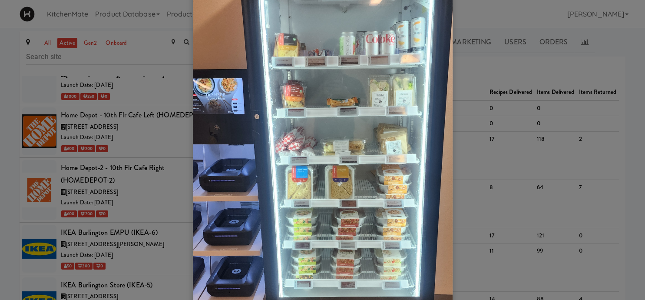
click at [122, 199] on div at bounding box center [322, 150] width 645 height 300
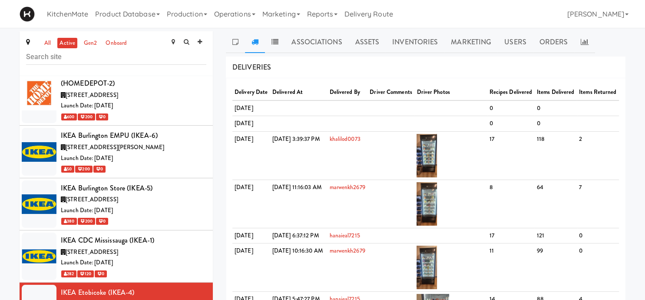
scroll to position [2276, 0]
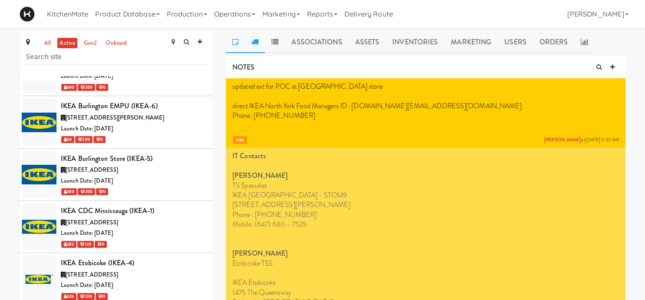
click at [260, 43] on link at bounding box center [255, 42] width 20 height 22
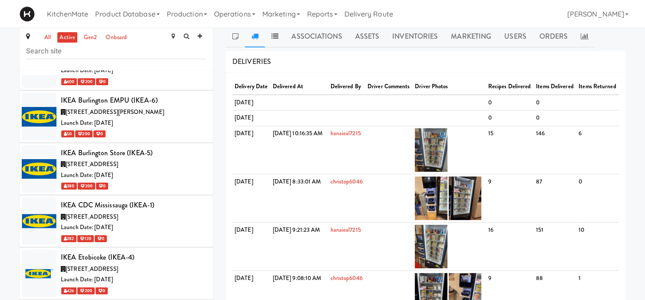
scroll to position [7, 0]
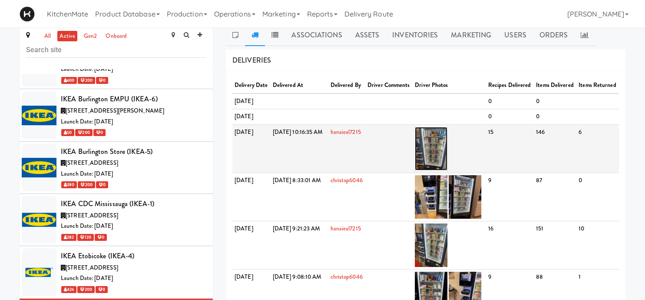
click at [447, 170] on img at bounding box center [431, 148] width 33 height 43
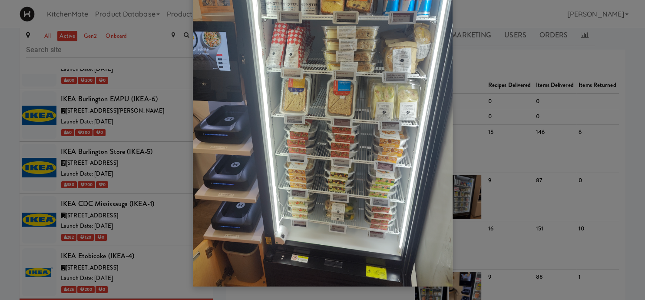
click at [62, 223] on div at bounding box center [322, 150] width 645 height 300
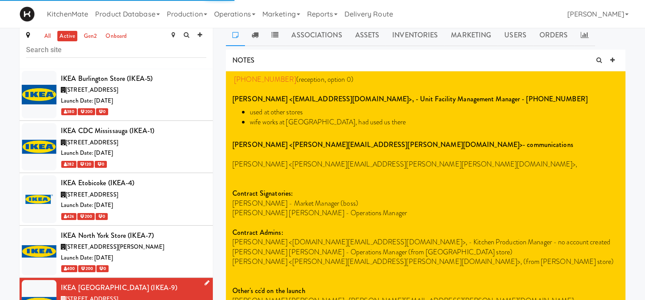
scroll to position [2361, 0]
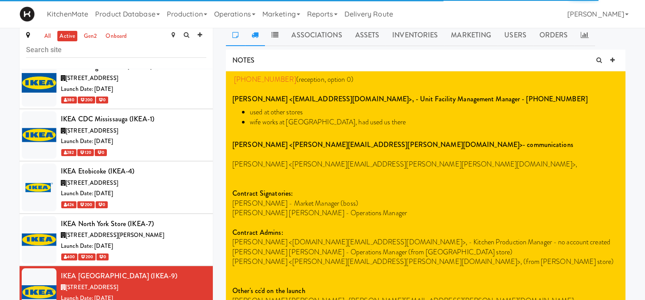
click at [258, 31] on link at bounding box center [255, 35] width 20 height 22
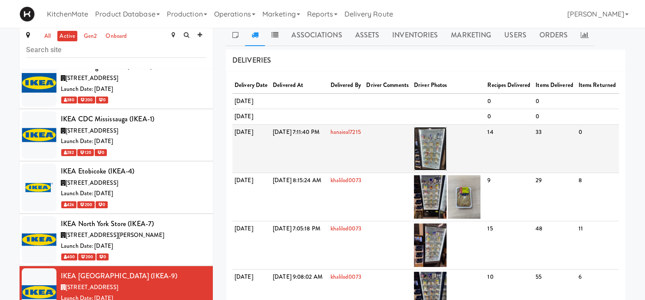
click at [444, 167] on img at bounding box center [430, 148] width 33 height 43
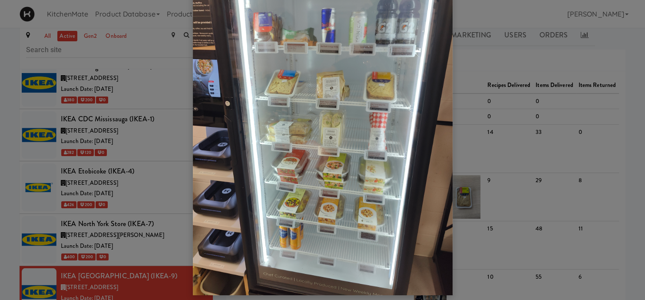
scroll to position [72, 0]
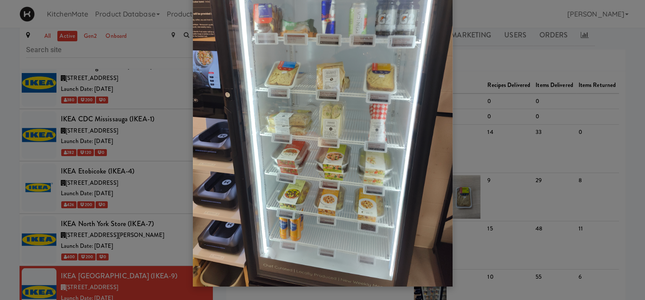
click at [124, 224] on div at bounding box center [322, 150] width 645 height 300
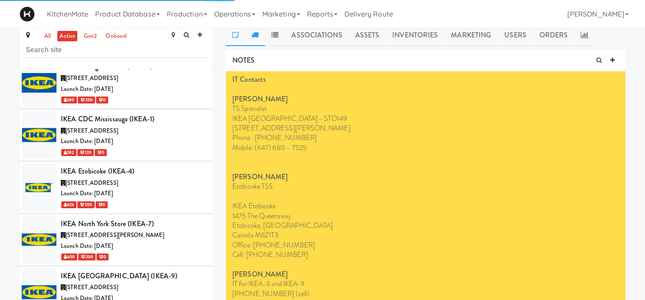
click at [257, 36] on icon at bounding box center [254, 34] width 7 height 7
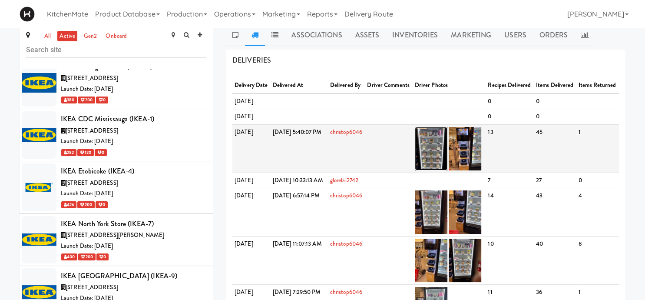
click at [447, 168] on img at bounding box center [431, 148] width 33 height 43
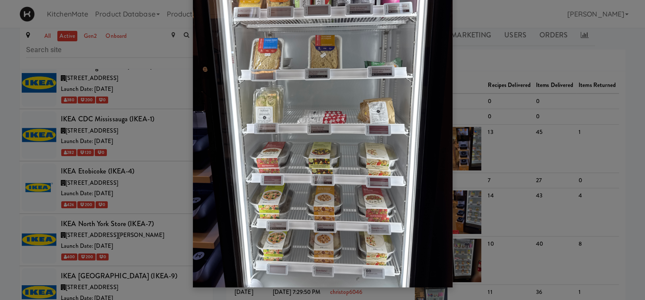
click at [141, 187] on div at bounding box center [322, 150] width 645 height 300
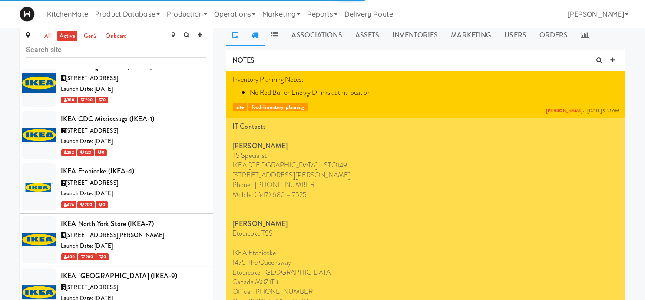
click at [253, 34] on icon at bounding box center [254, 34] width 7 height 7
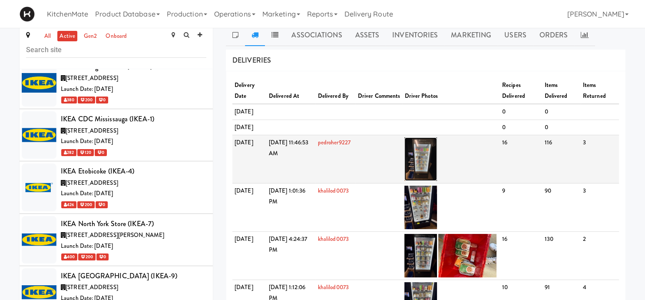
click at [435, 172] on img at bounding box center [420, 158] width 33 height 43
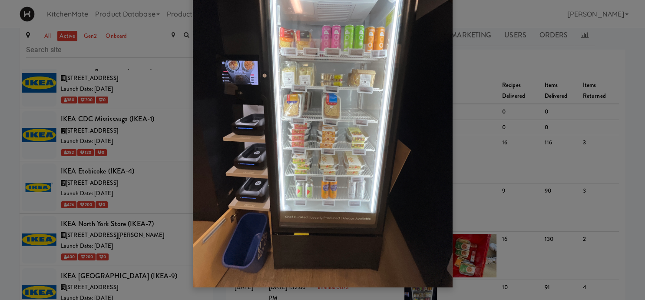
click at [119, 193] on div at bounding box center [322, 150] width 645 height 300
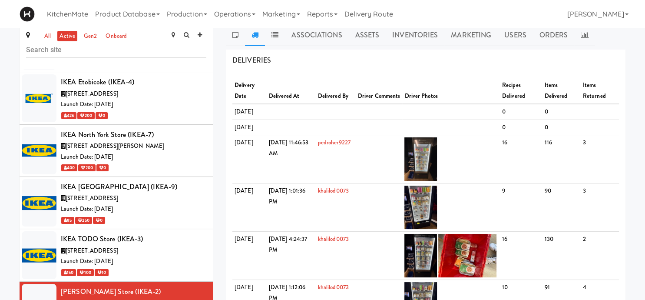
scroll to position [2451, 0]
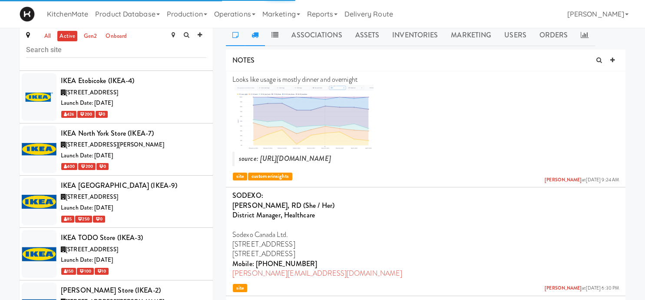
click at [257, 34] on icon at bounding box center [254, 34] width 7 height 7
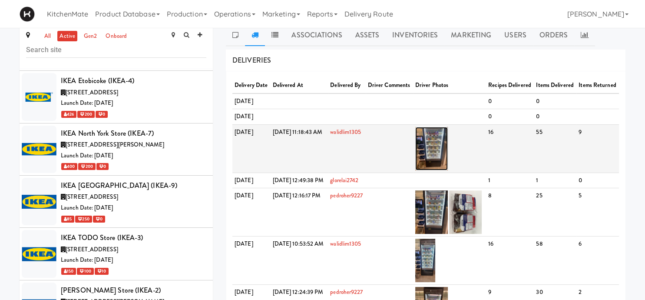
click at [448, 165] on img at bounding box center [431, 148] width 33 height 43
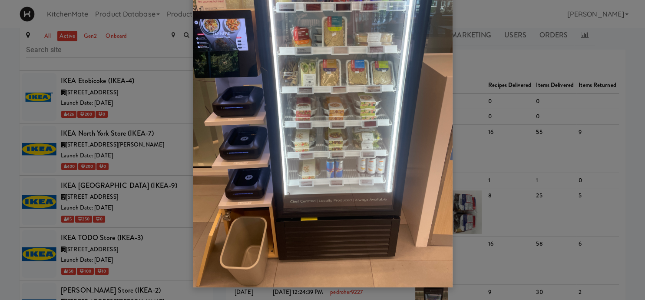
click at [180, 202] on div at bounding box center [322, 150] width 645 height 300
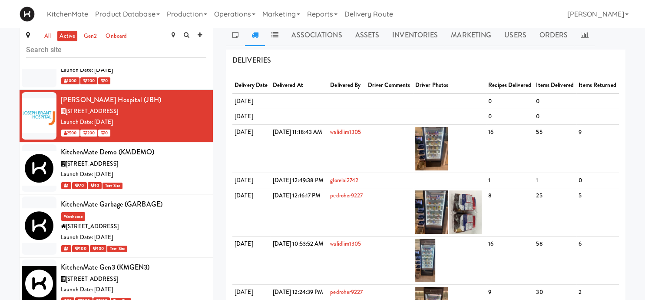
scroll to position [2770, 0]
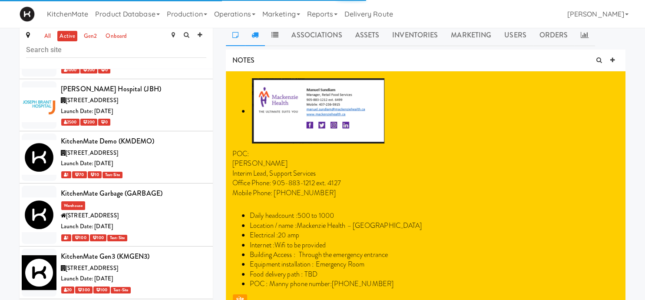
click at [253, 40] on link at bounding box center [255, 35] width 20 height 22
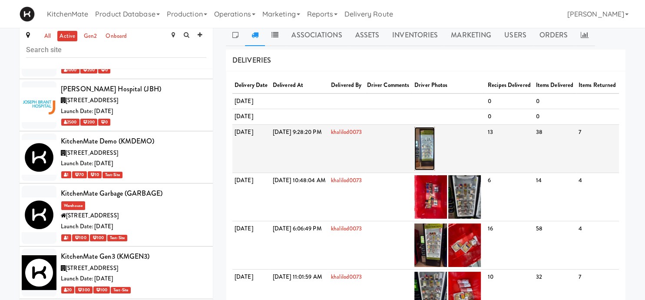
click at [435, 170] on img at bounding box center [424, 148] width 20 height 43
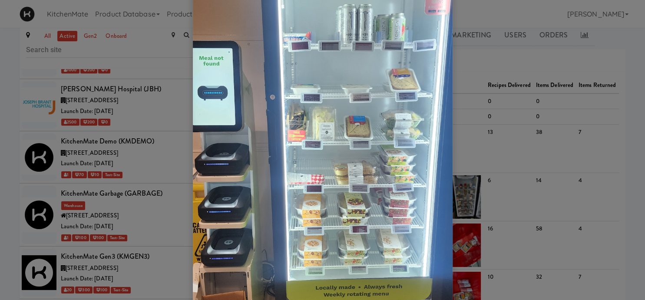
scroll to position [142, 0]
